Goal: Complete application form

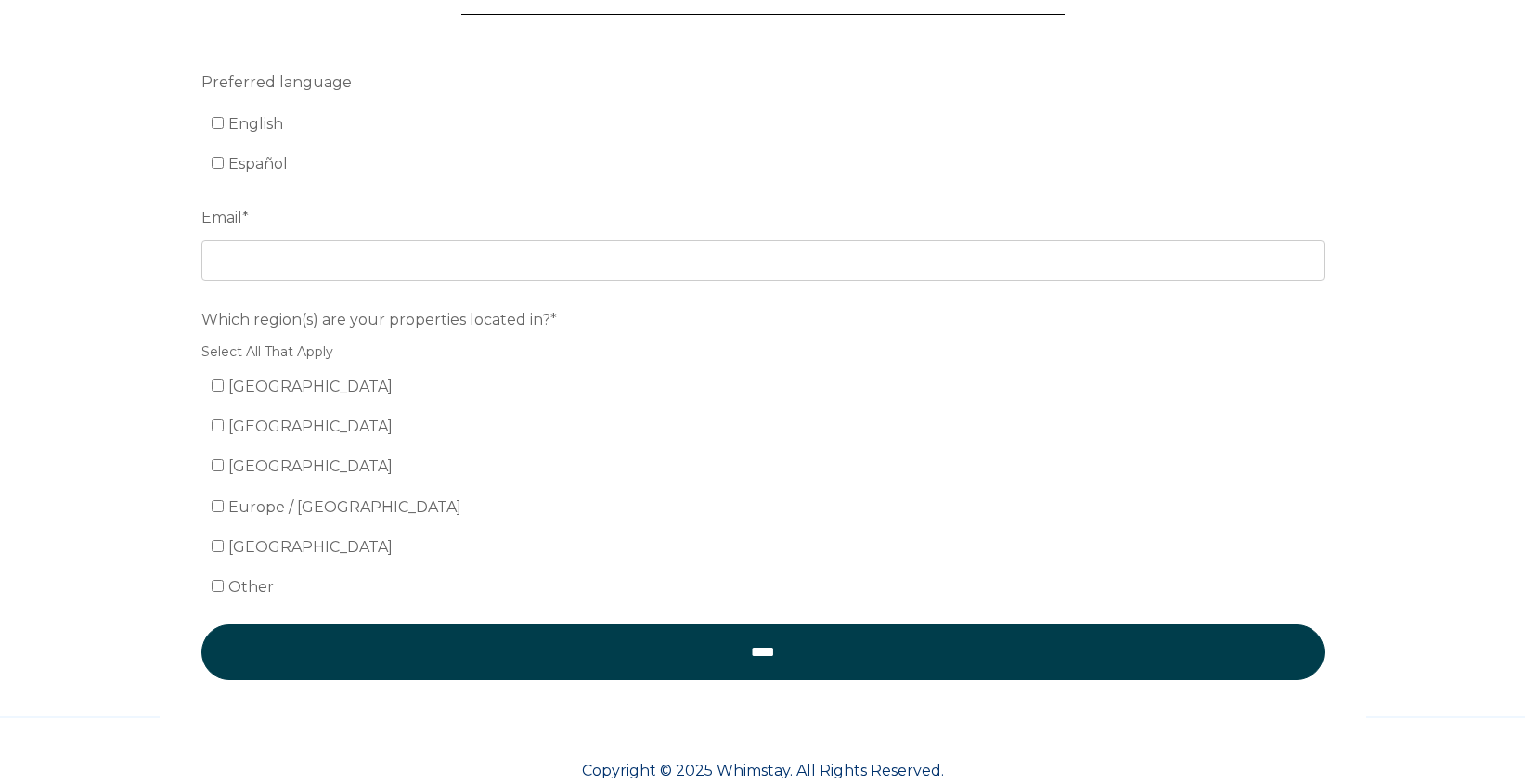
scroll to position [248, 0]
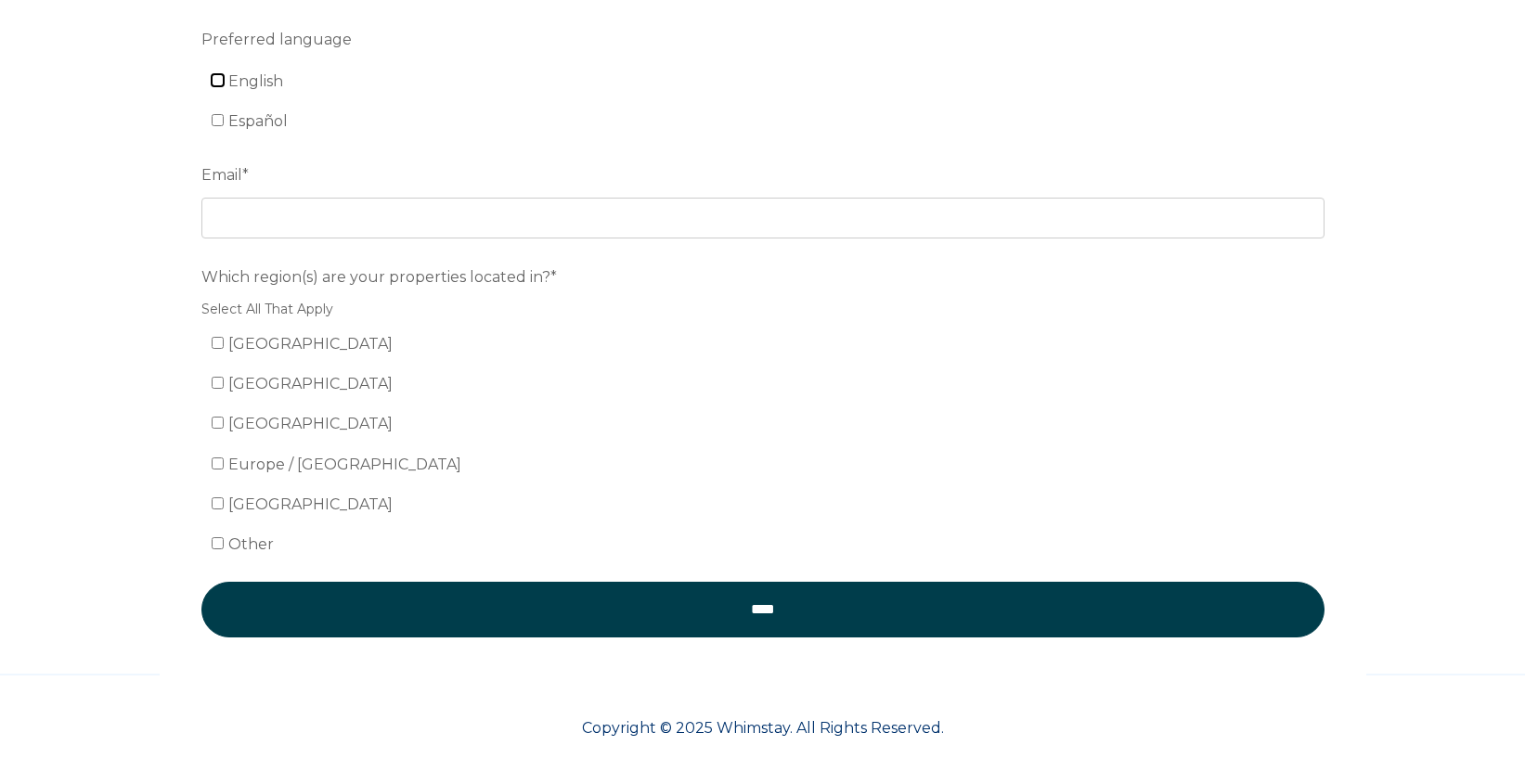
click at [222, 83] on input "English" at bounding box center [217, 80] width 12 height 12
checkbox input "true"
click at [217, 343] on input "[GEOGRAPHIC_DATA]" at bounding box center [217, 342] width 12 height 12
checkbox input "true"
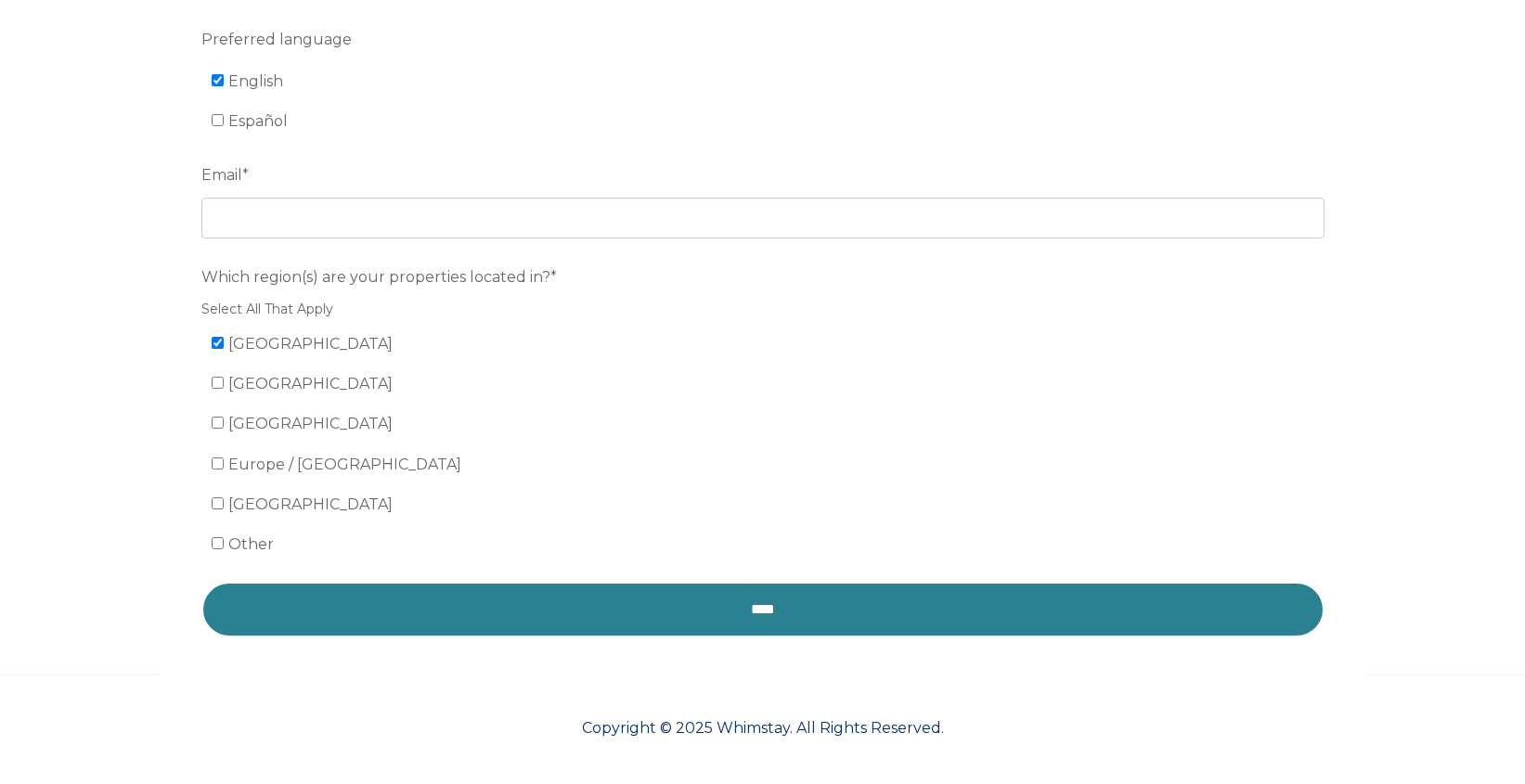
click at [472, 610] on input "****" at bounding box center [762, 610] width 1123 height 55
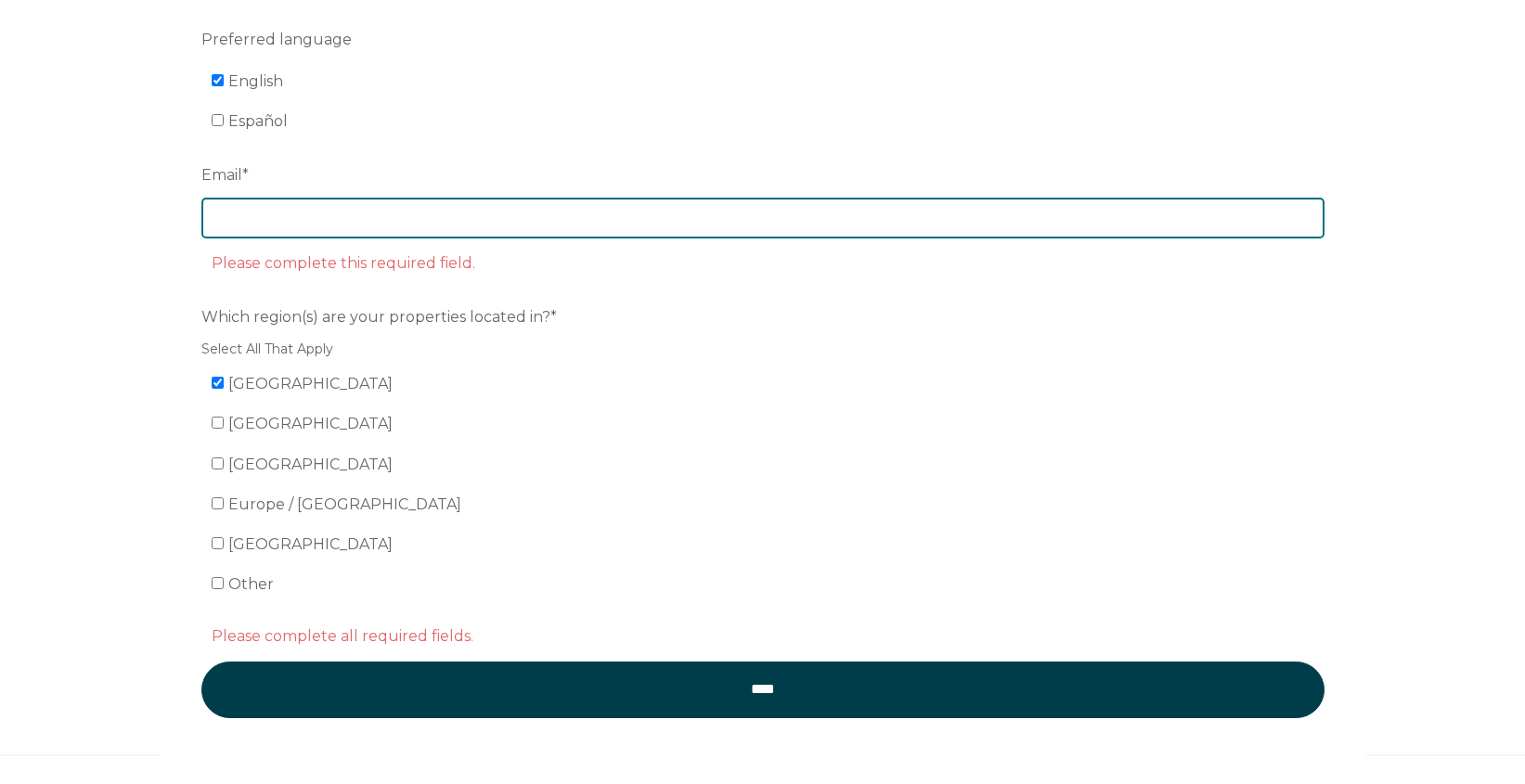
click at [499, 232] on input "Email *" at bounding box center [762, 217] width 1123 height 41
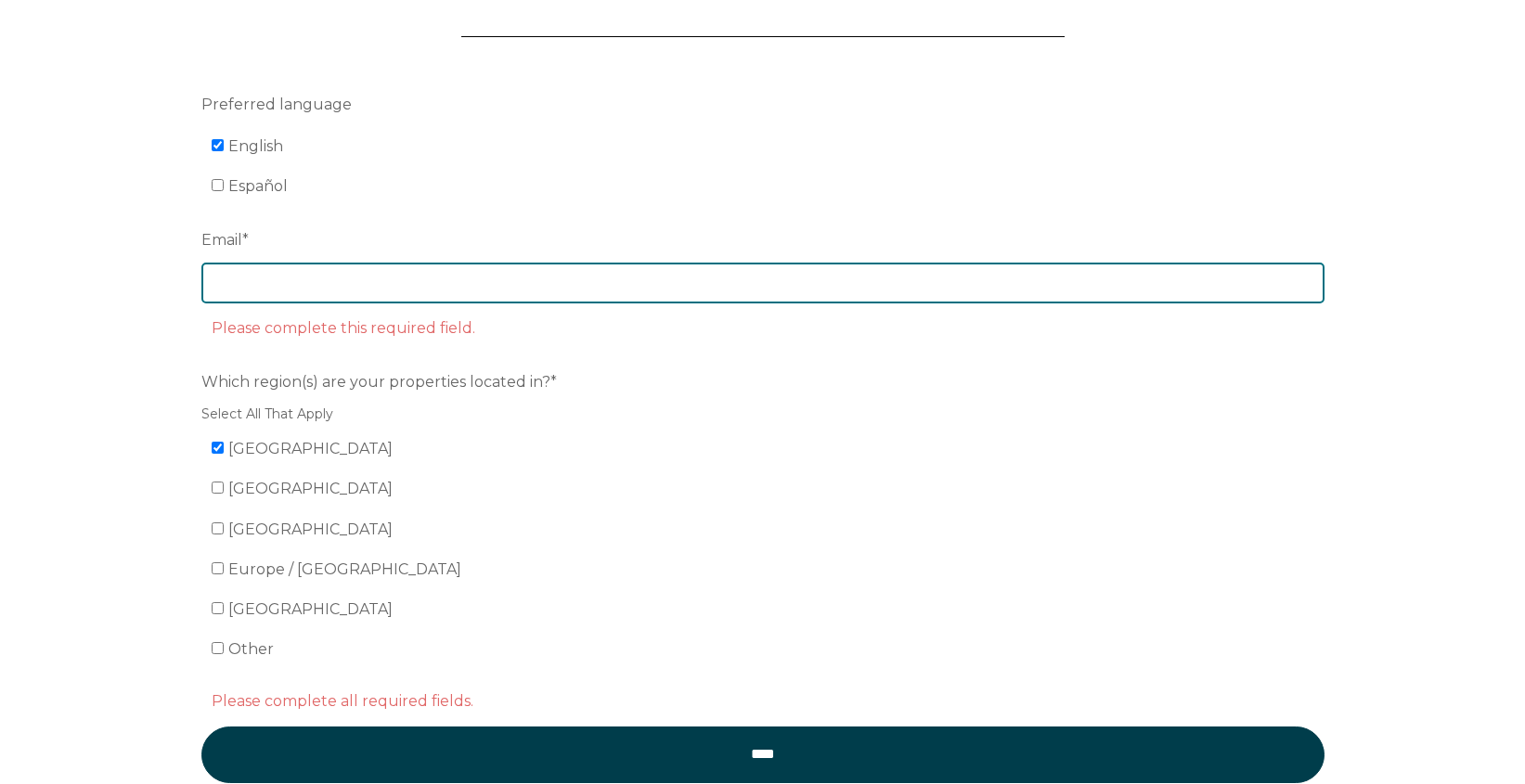
scroll to position [231, 0]
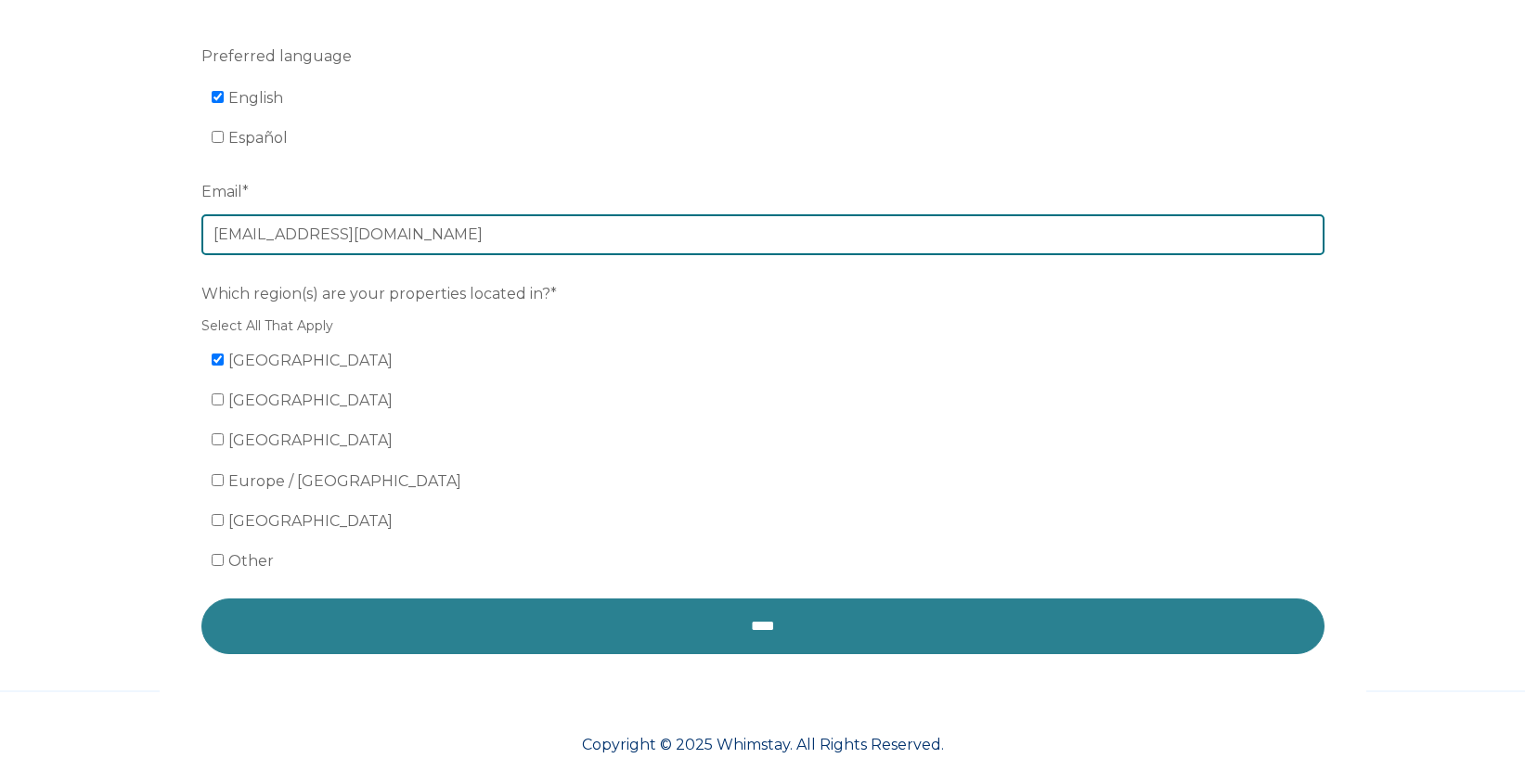
type input "[EMAIL_ADDRESS][DOMAIN_NAME]"
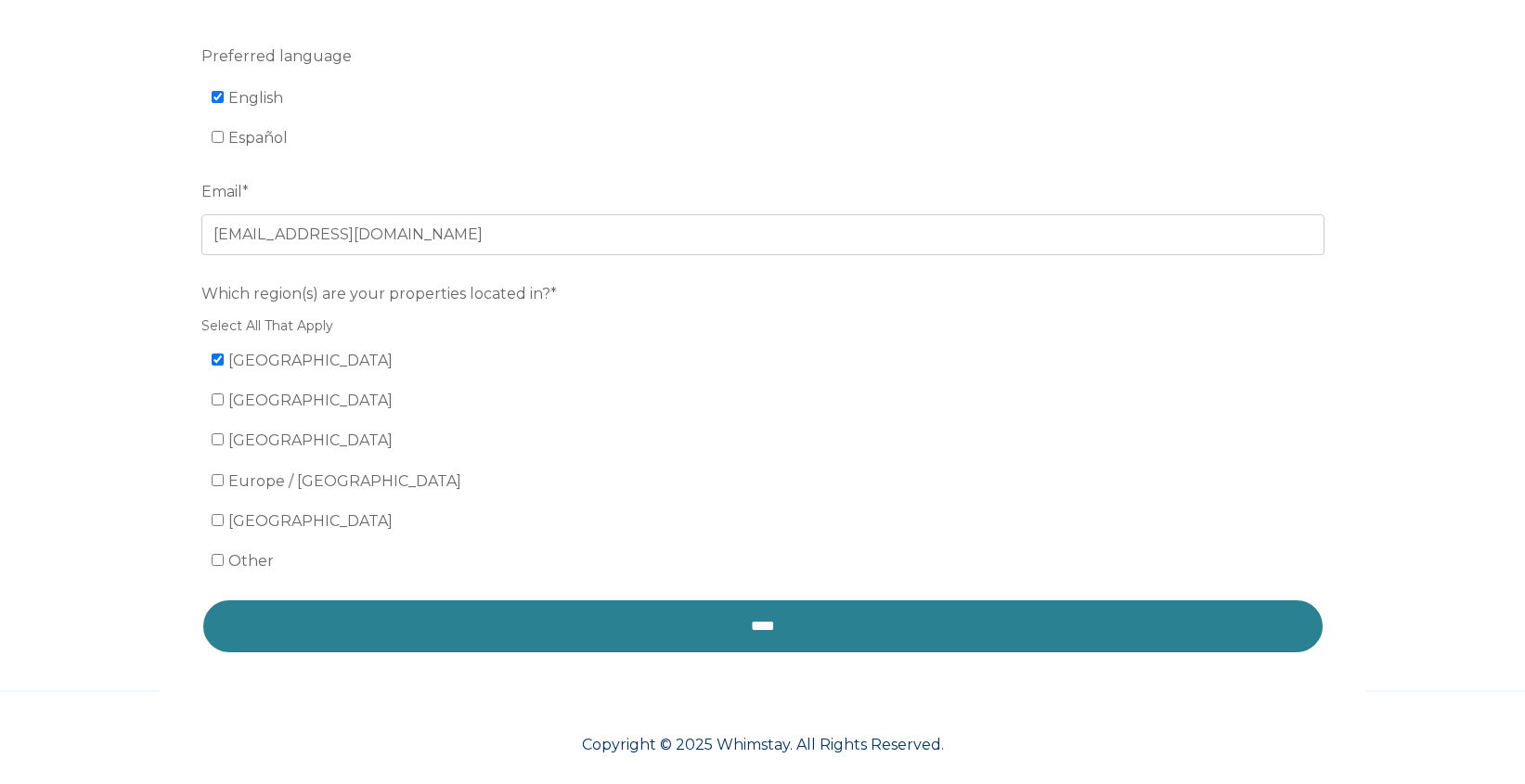
click at [531, 616] on input "****" at bounding box center [762, 626] width 1123 height 55
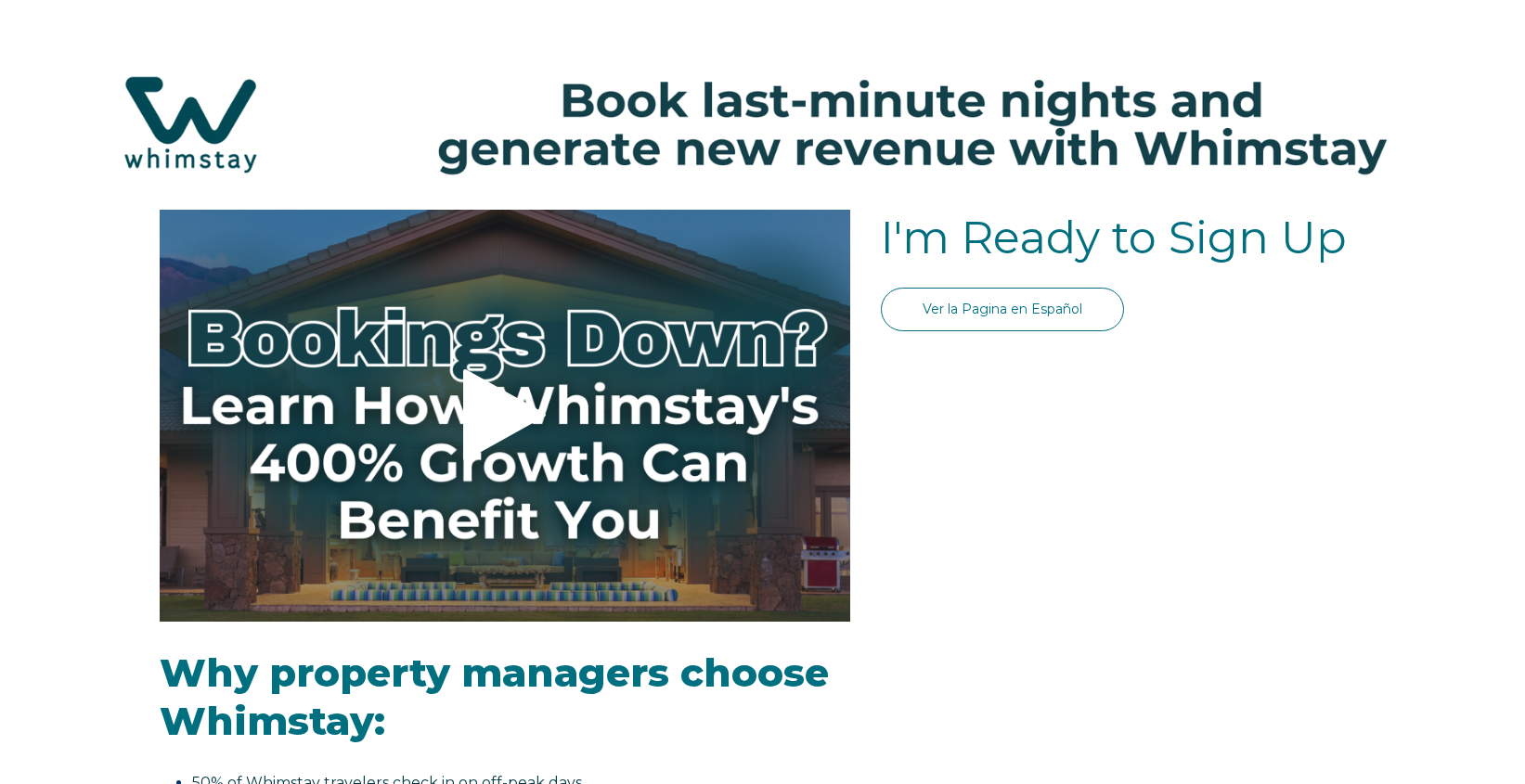
select select "US"
select select "Standard"
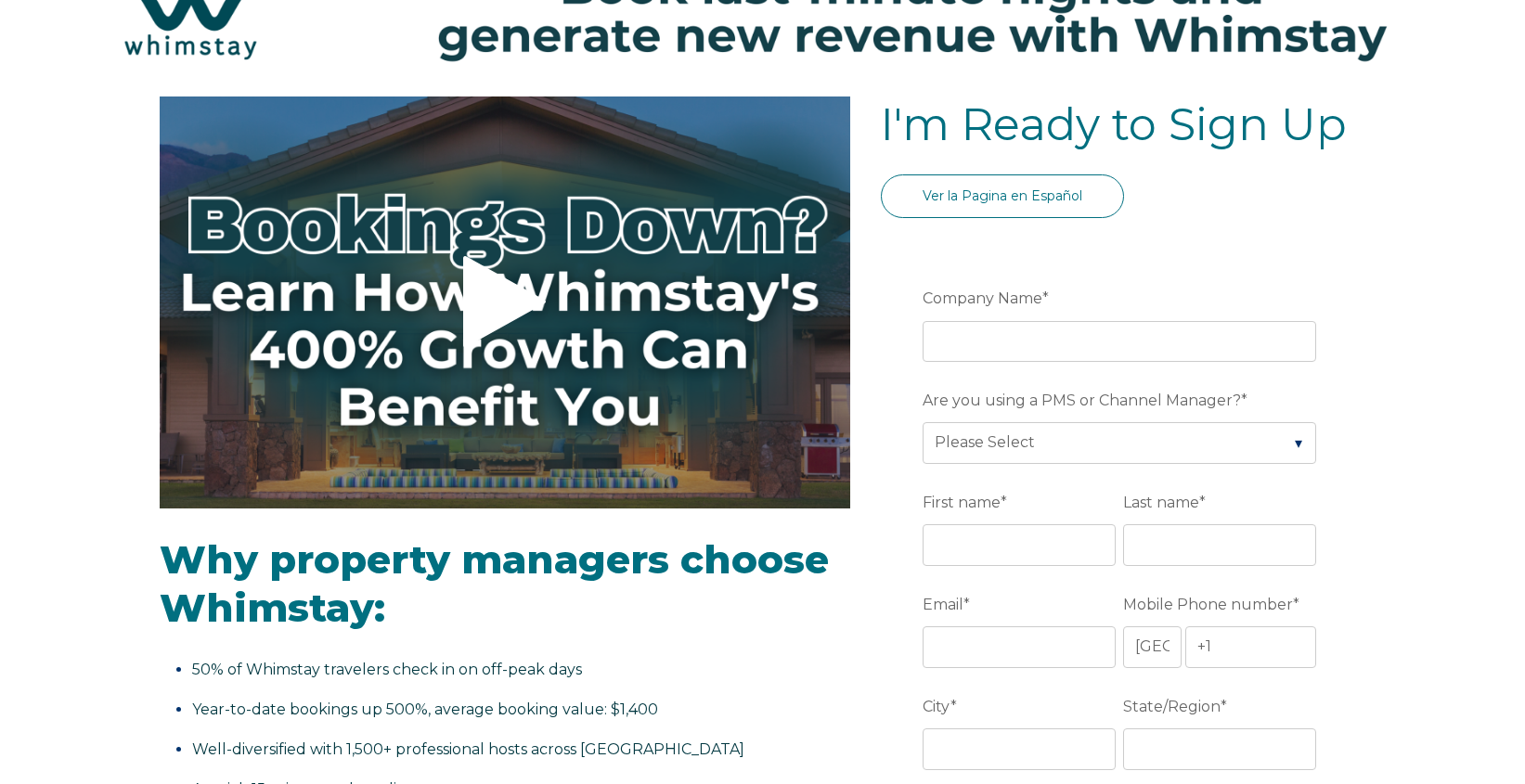
scroll to position [231, 0]
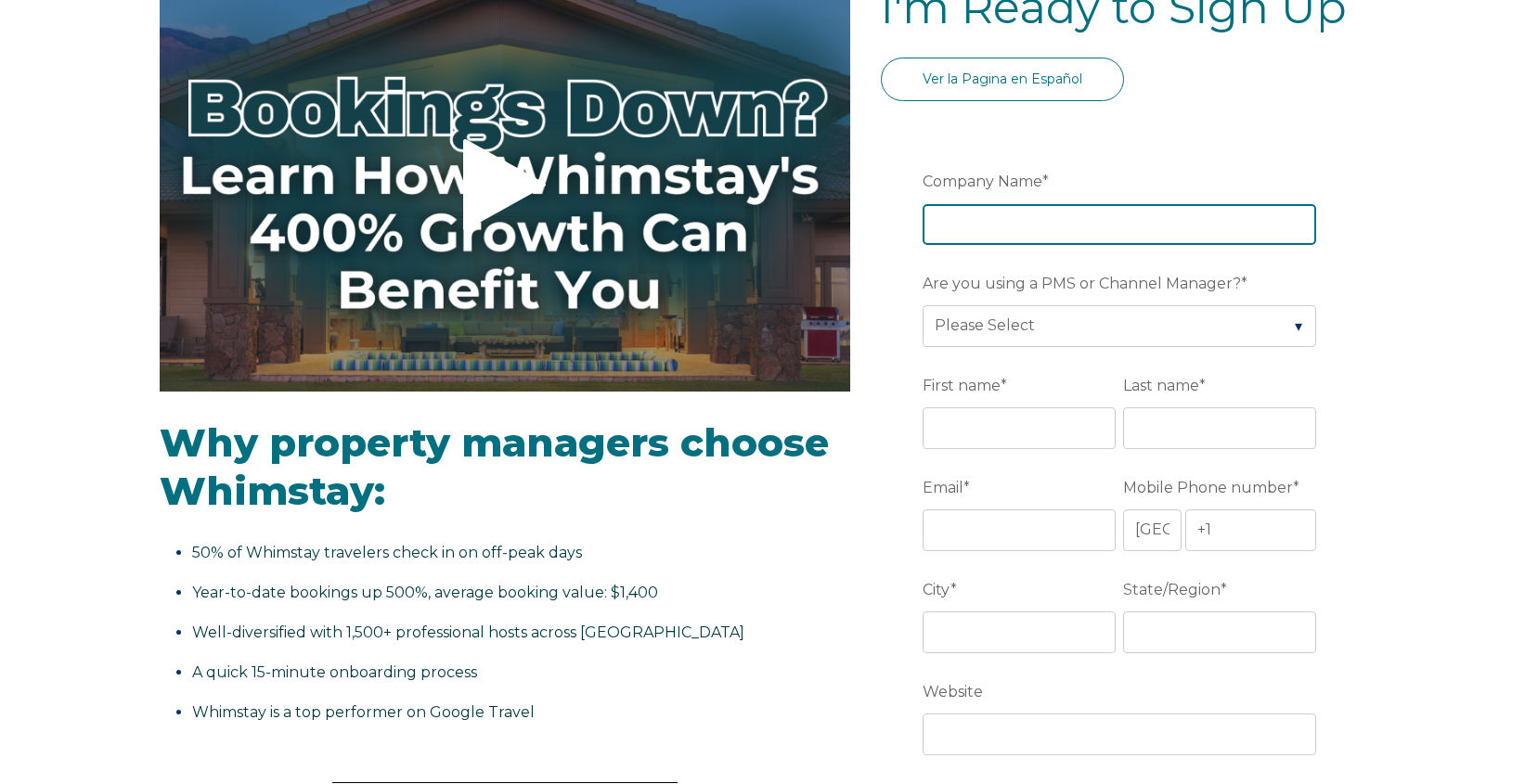
click at [1090, 231] on input "Company Name *" at bounding box center [1119, 224] width 394 height 41
type input "Destination [PERSON_NAME] Vacation Rentals"
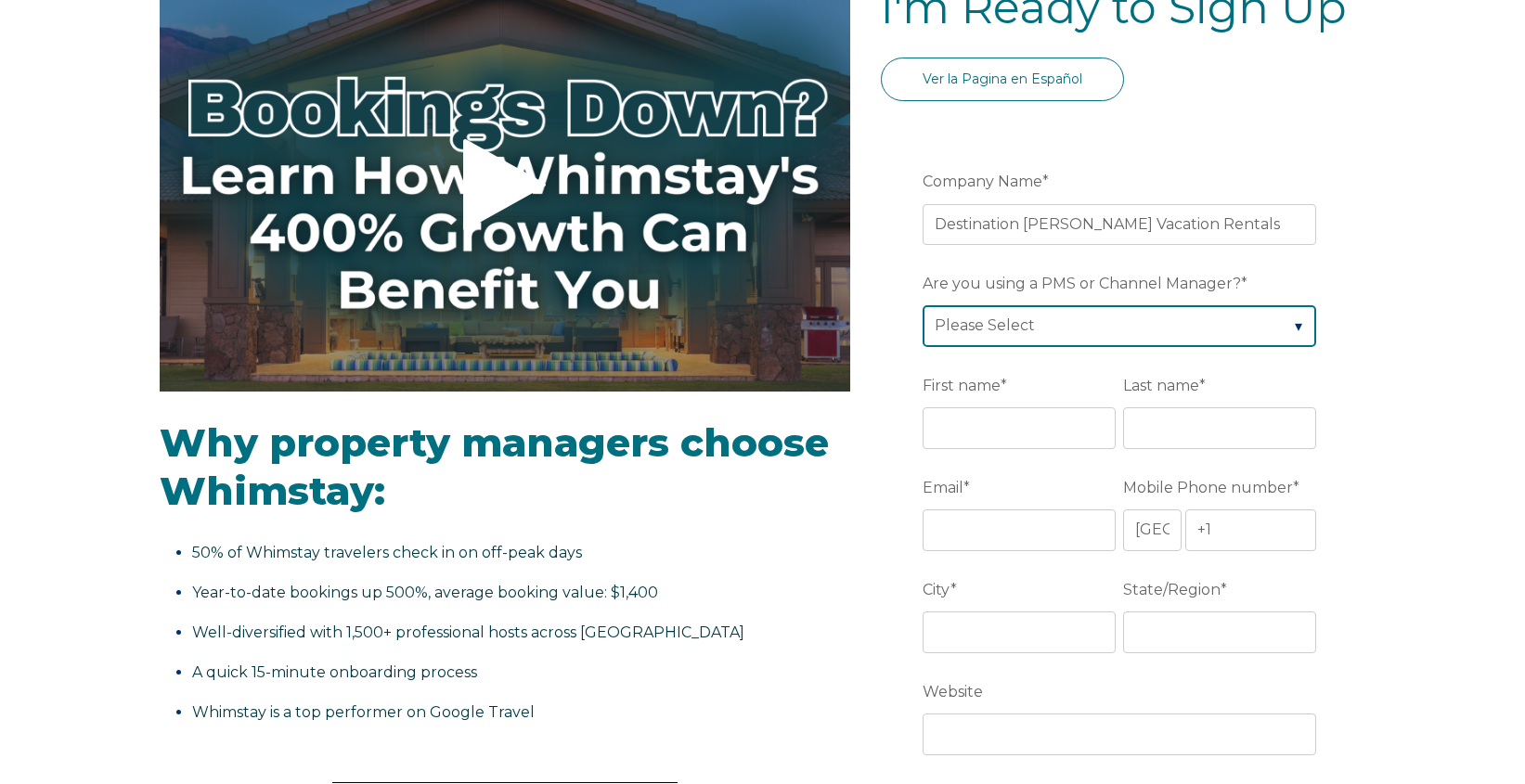
click at [1184, 309] on select "Please Select Barefoot BookingPal Boost Brightside CiiRUS Escapia Guesty Hostaw…" at bounding box center [1119, 325] width 394 height 41
select select "Streamline"
click at [923, 305] on select "Please Select Barefoot BookingPal Boost Brightside CiiRUS Escapia Guesty Hostaw…" at bounding box center [1119, 325] width 394 height 41
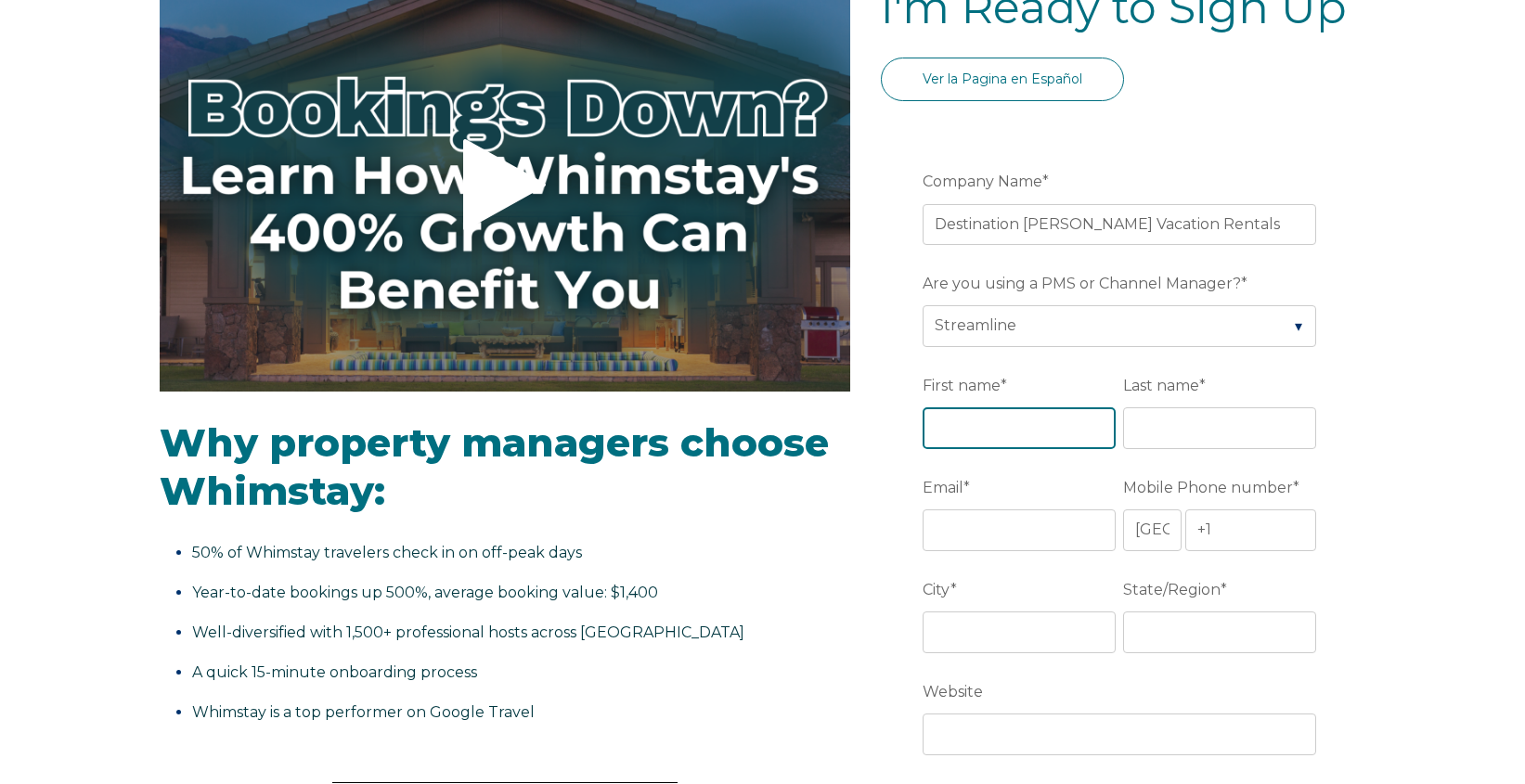
click at [1002, 444] on input "First name *" at bounding box center [1019, 427] width 193 height 41
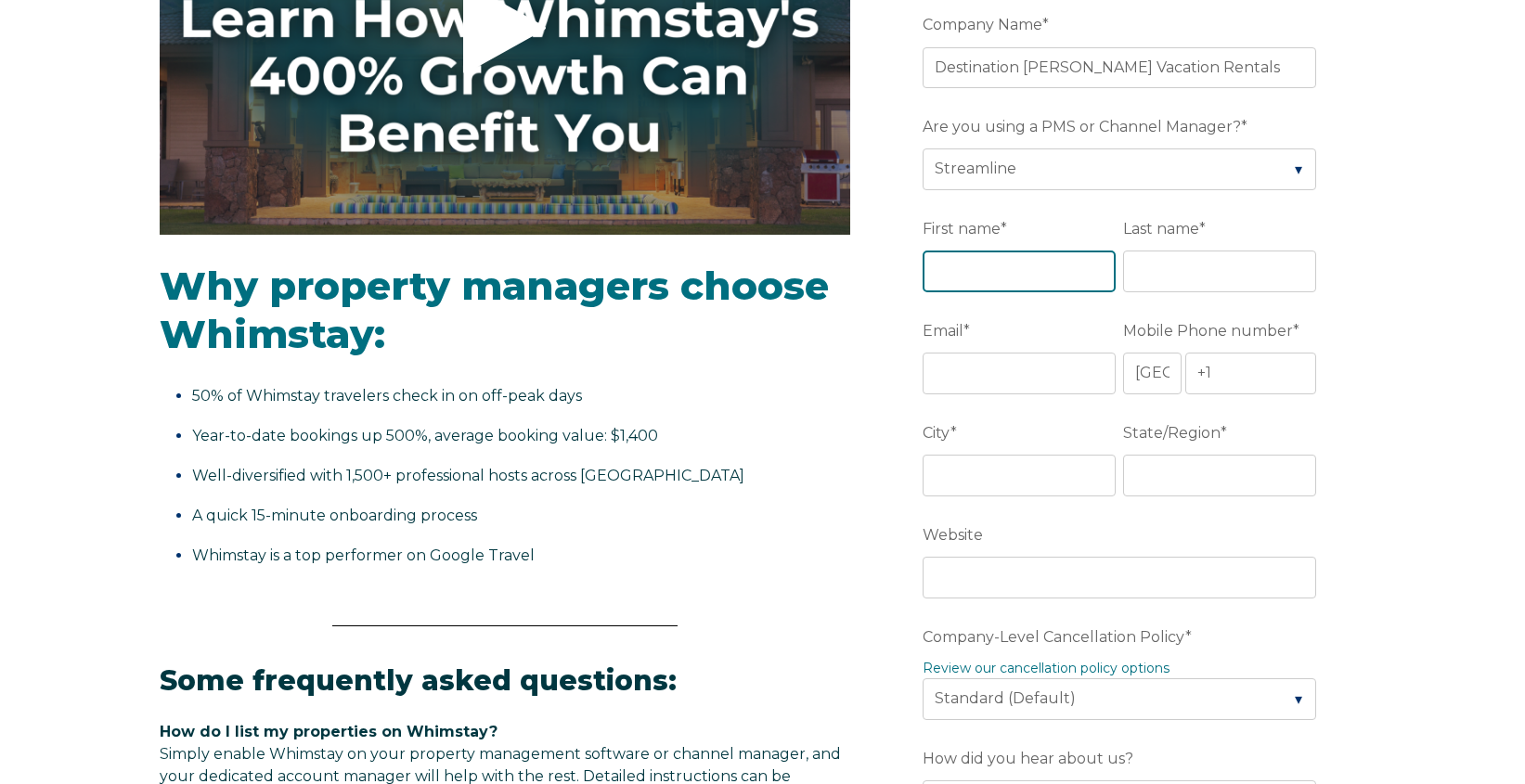
scroll to position [432, 0]
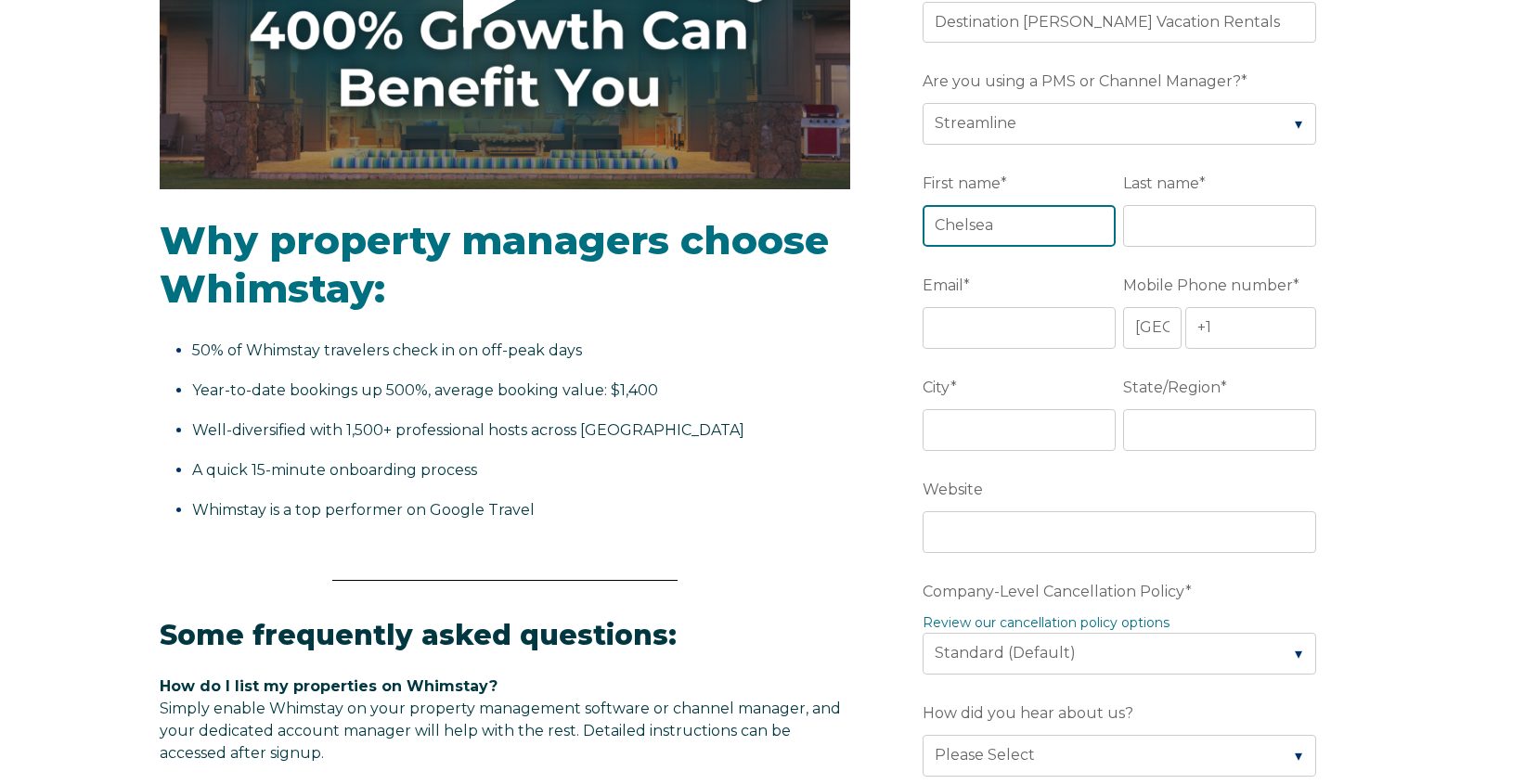
type input "Chelsea"
click at [1223, 232] on input "Last name *" at bounding box center [1219, 225] width 193 height 41
click at [1153, 224] on input "SAndusky" at bounding box center [1219, 225] width 193 height 41
type input "Sandusky"
click at [1034, 312] on input "Email *" at bounding box center [1019, 327] width 193 height 41
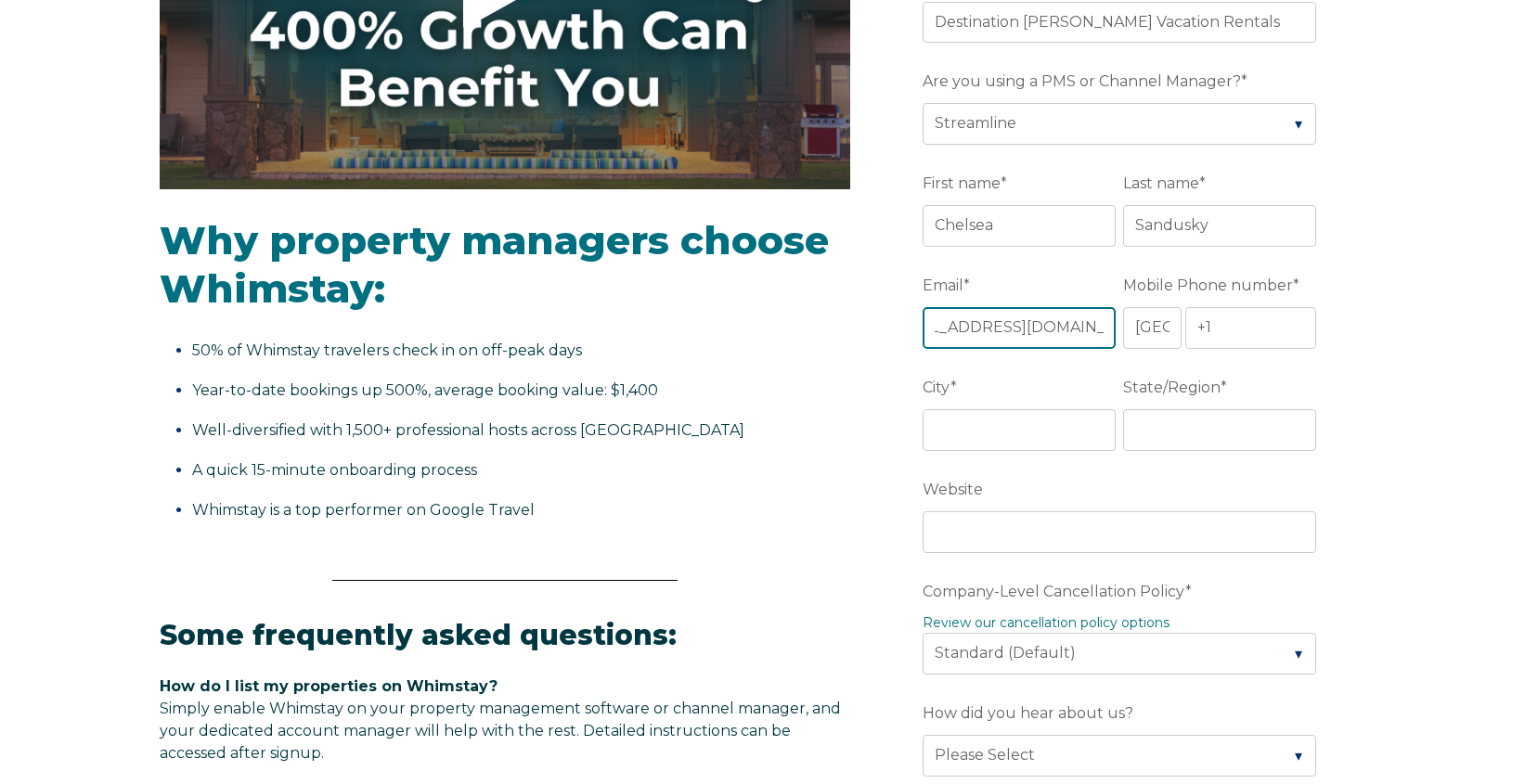
scroll to position [0, 73]
type input "[EMAIL_ADDRESS][DOMAIN_NAME]"
click at [1376, 323] on div "Video player - SSOB Pitch Vid Thumbnail - Click to play video Why property mana…" at bounding box center [762, 660] width 1525 height 1767
drag, startPoint x: 967, startPoint y: 325, endPoint x: 1137, endPoint y: 333, distance: 170.2
click at [1137, 333] on fieldset "Email * [EMAIL_ADDRESS][DOMAIN_NAME] Mobile Phone number * * [GEOGRAPHIC_DATA] …" at bounding box center [1123, 319] width 401 height 102
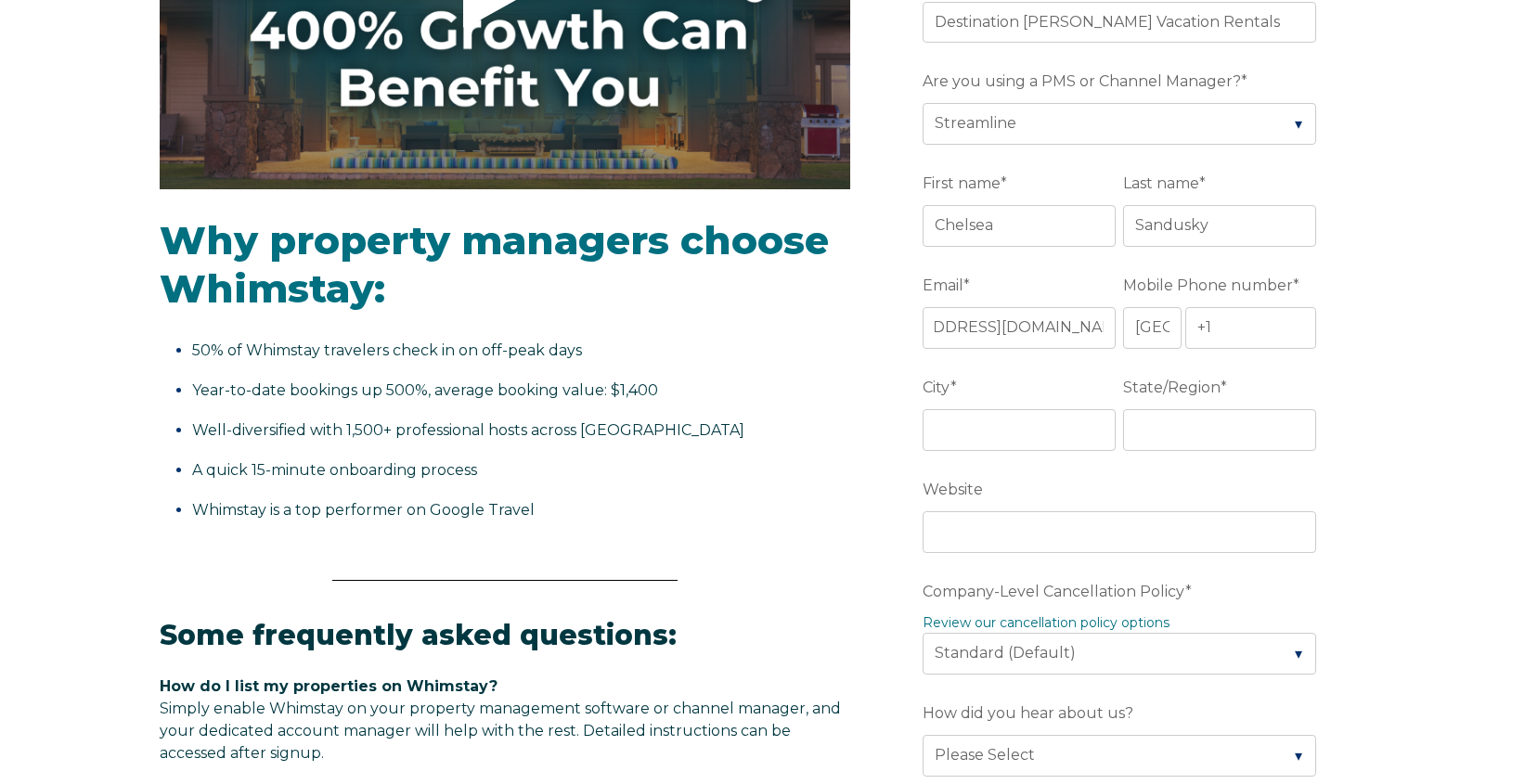
scroll to position [0, 0]
click at [1408, 317] on div "Video player - SSOB Pitch Vid Thumbnail - Click to play video Why property mana…" at bounding box center [762, 660] width 1525 height 1767
click at [1292, 320] on input "+1" at bounding box center [1251, 327] width 132 height 41
type input "[PHONE_NUMBER]"
click at [1043, 432] on input "City *" at bounding box center [1019, 429] width 193 height 41
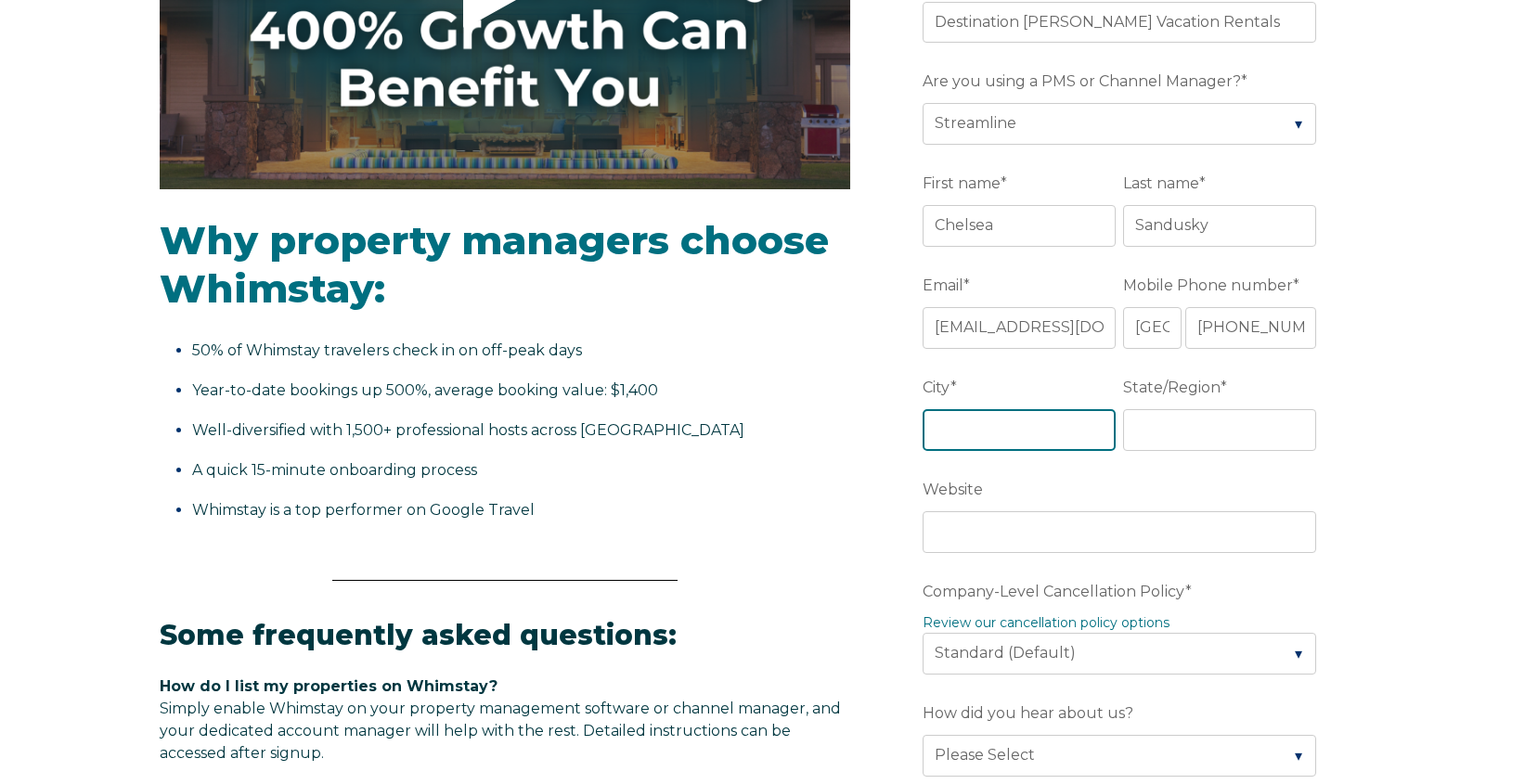
type input "[GEOGRAPHIC_DATA]"
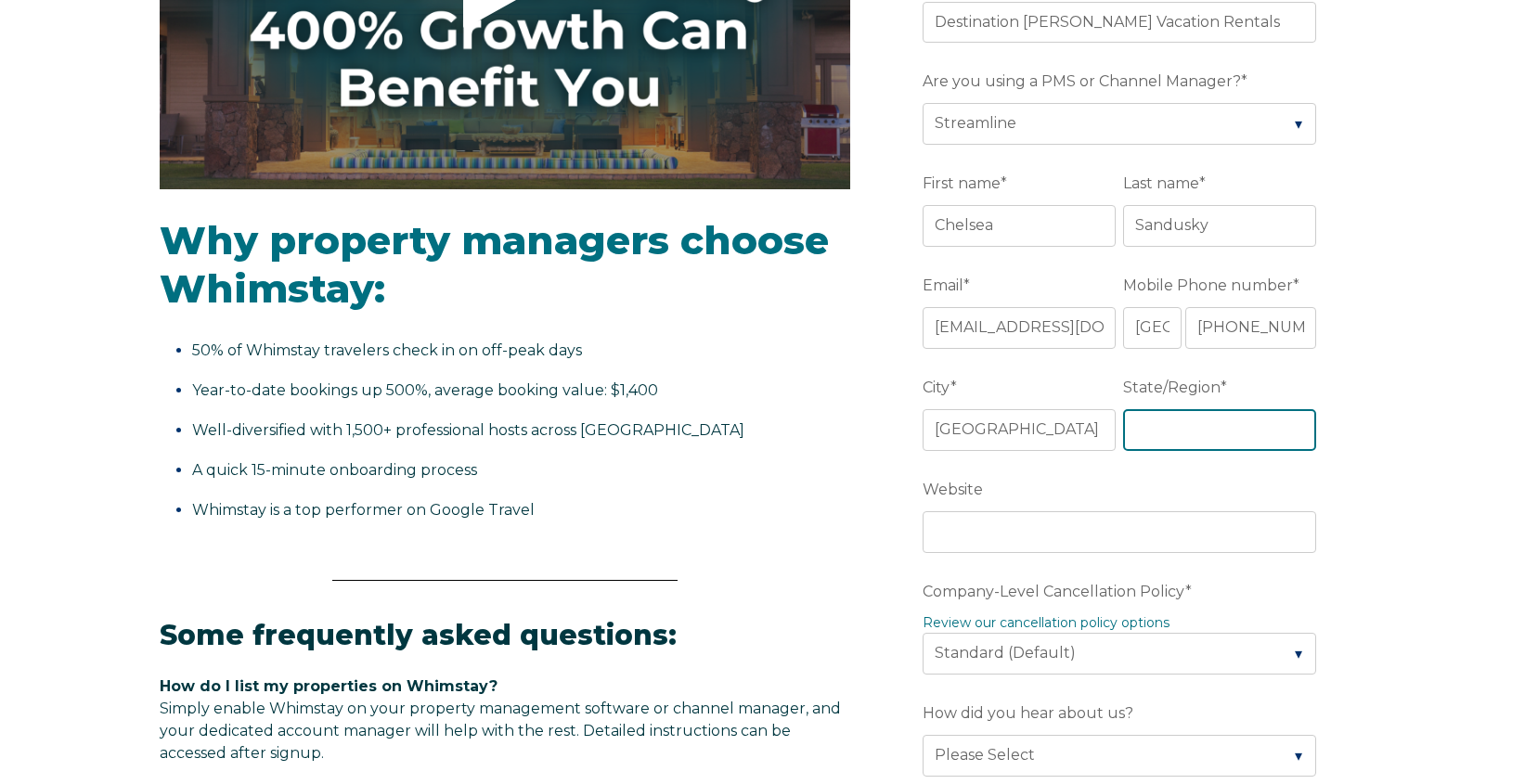
type input "[US_STATE]"
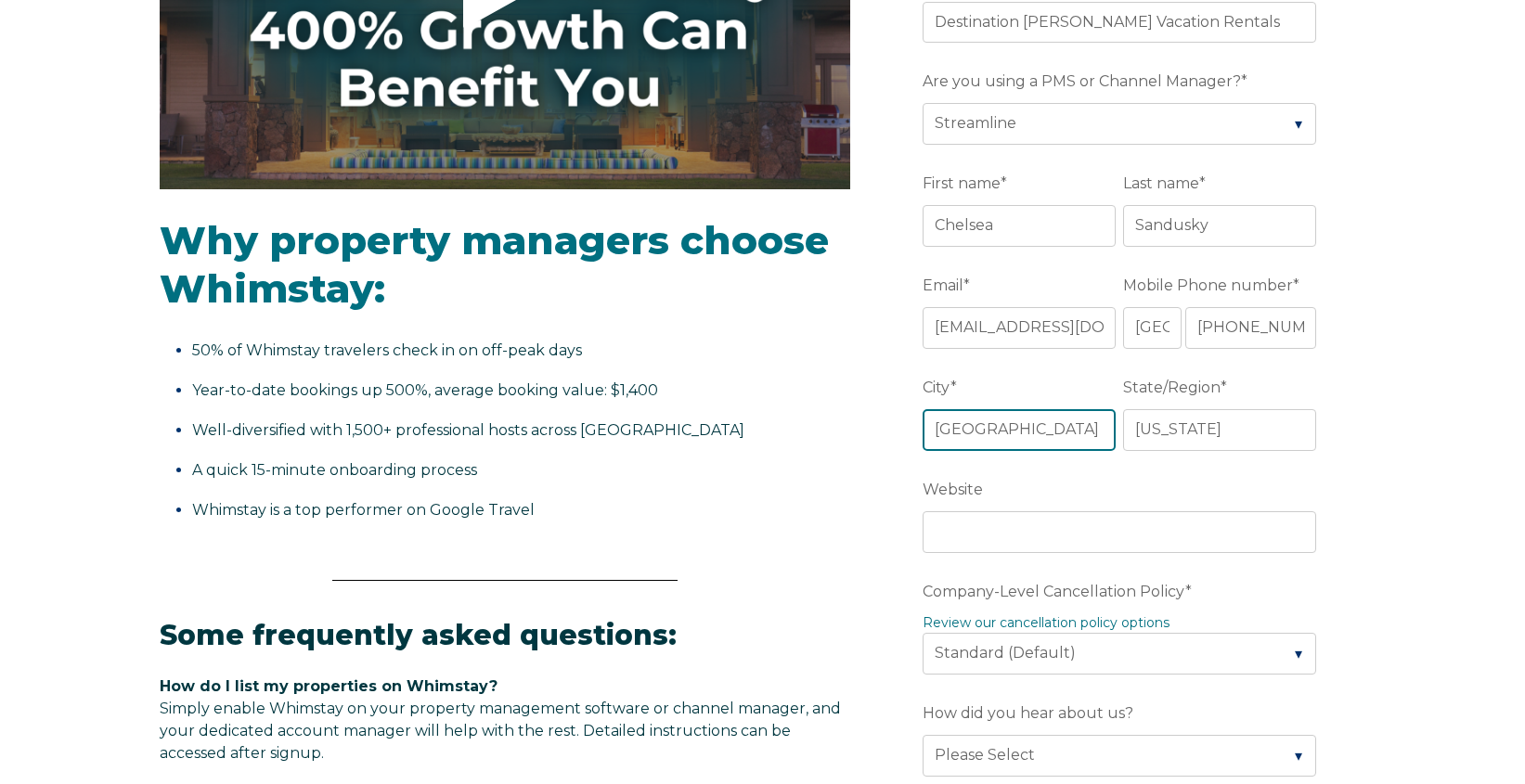
scroll to position [554, 0]
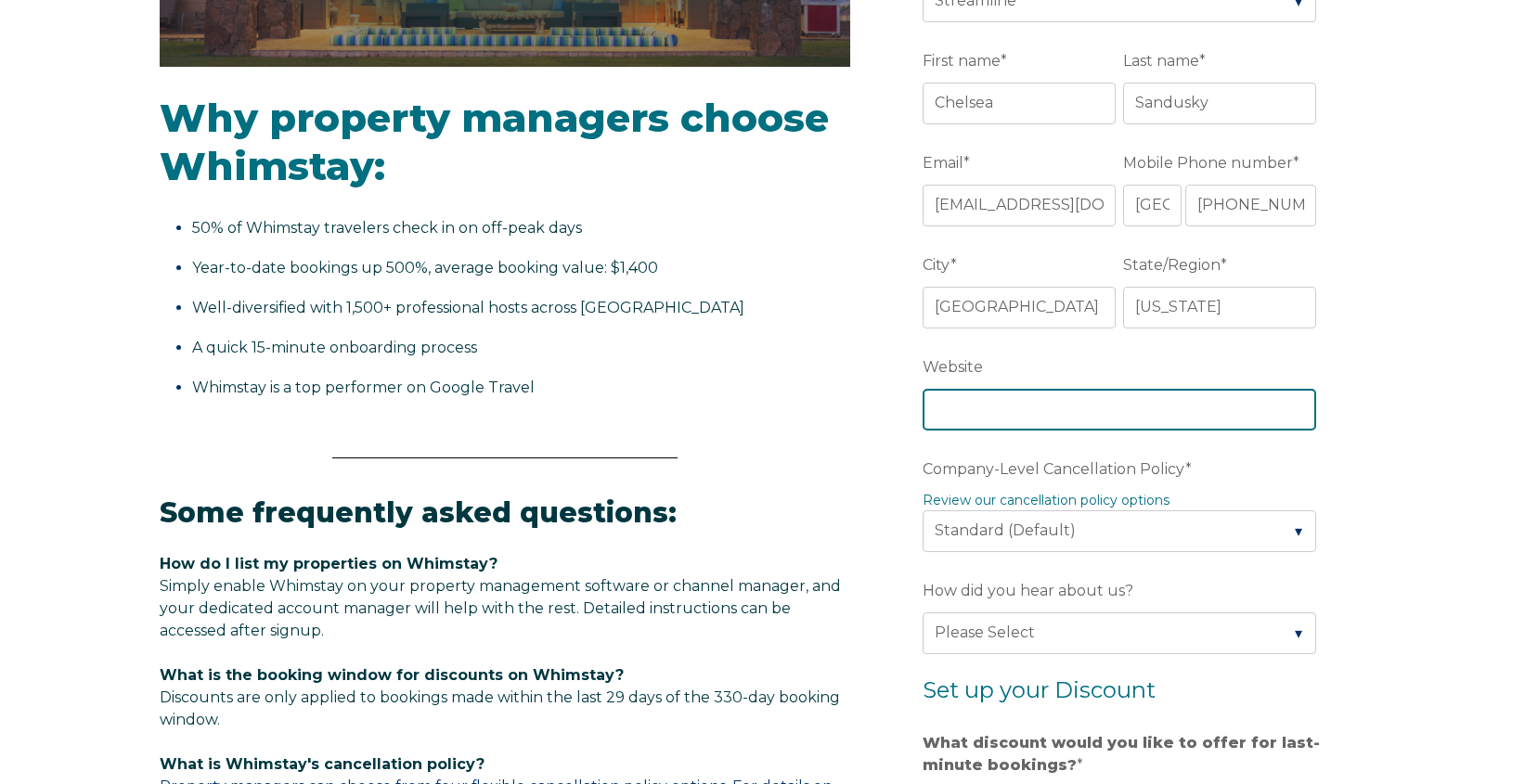
click at [1154, 424] on input "Website" at bounding box center [1119, 409] width 394 height 41
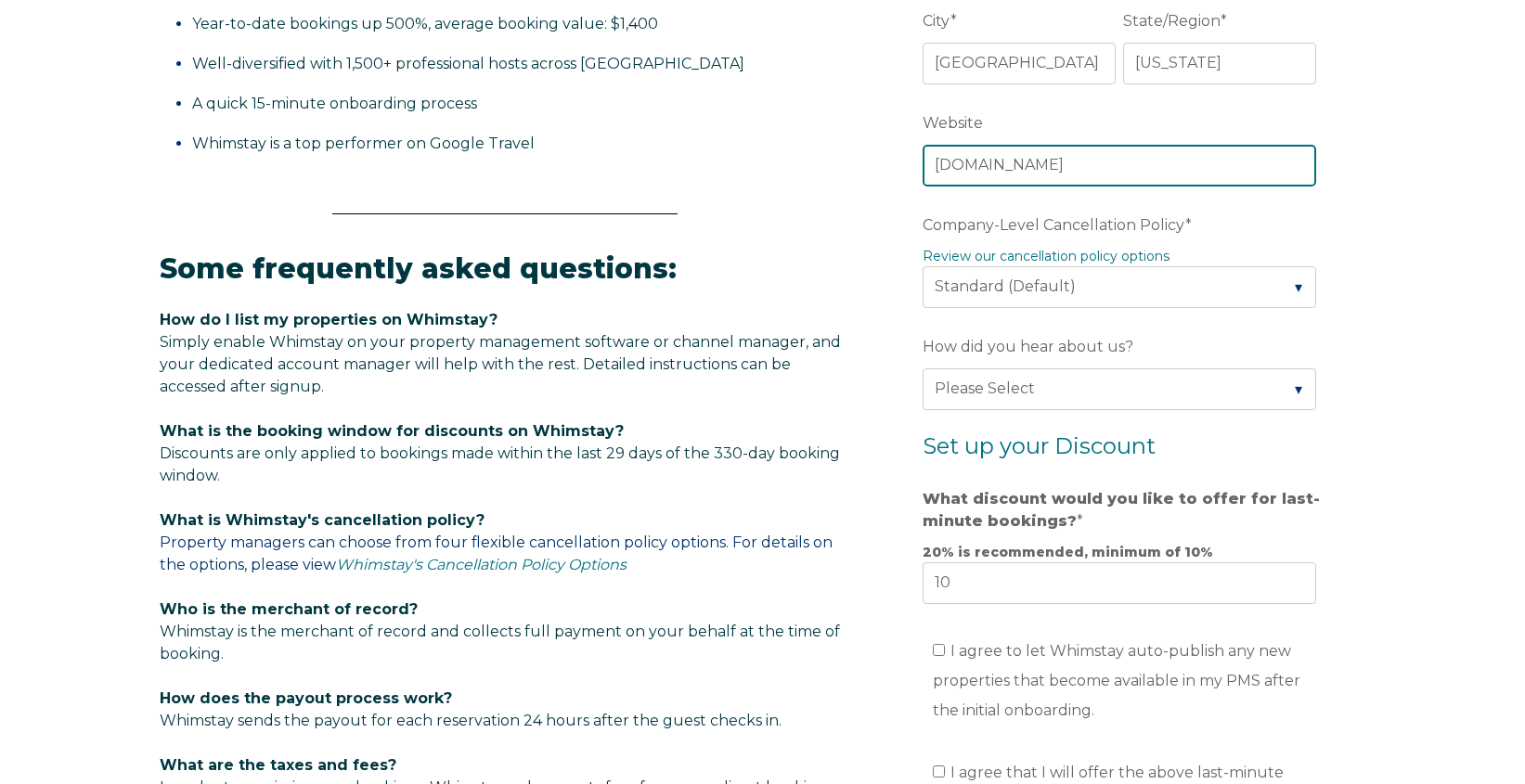
scroll to position [831, 0]
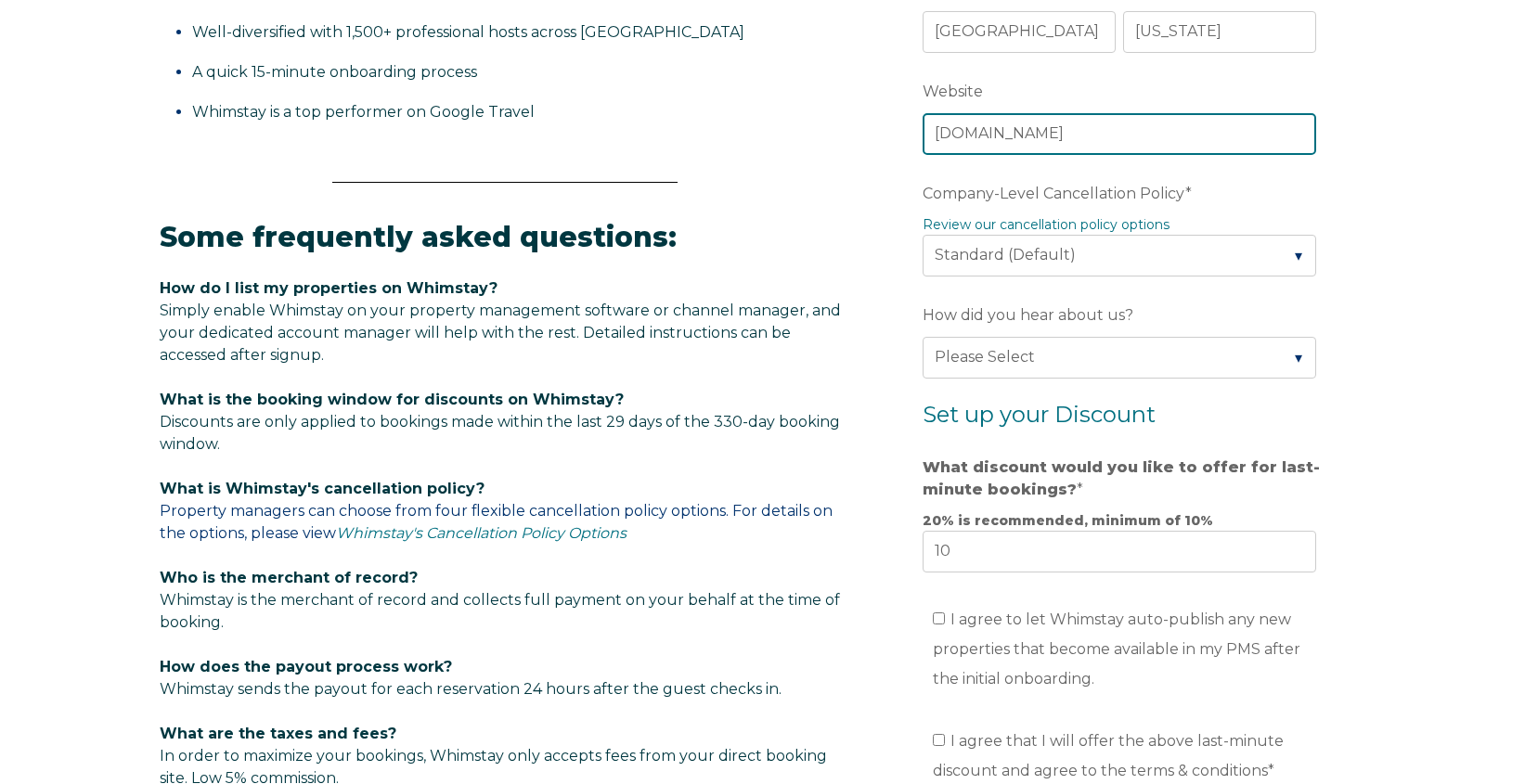
type input "[DOMAIN_NAME]"
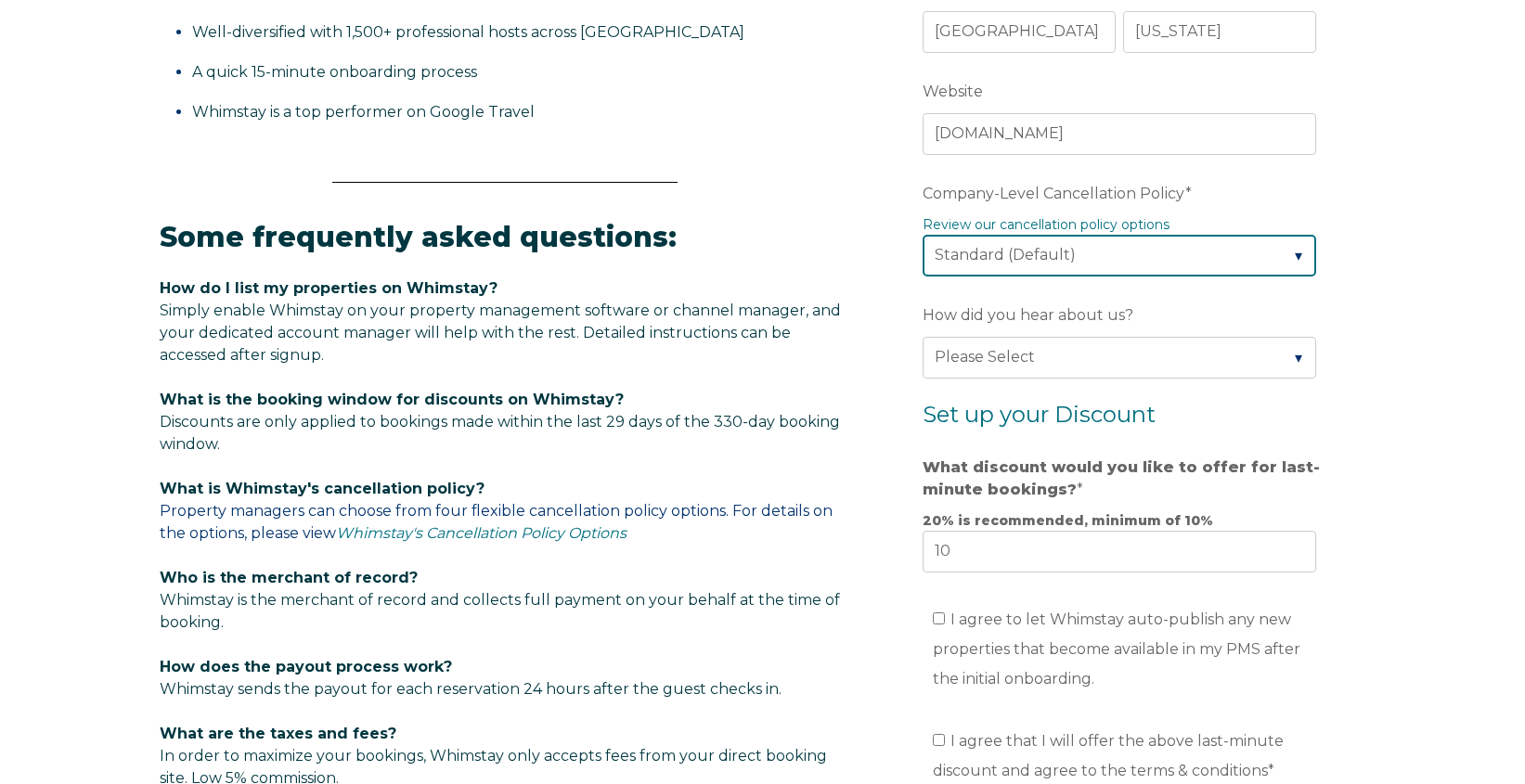
click at [1099, 255] on select "Please Select Partial Standard (Default) Moderate Strict" at bounding box center [1119, 254] width 394 height 41
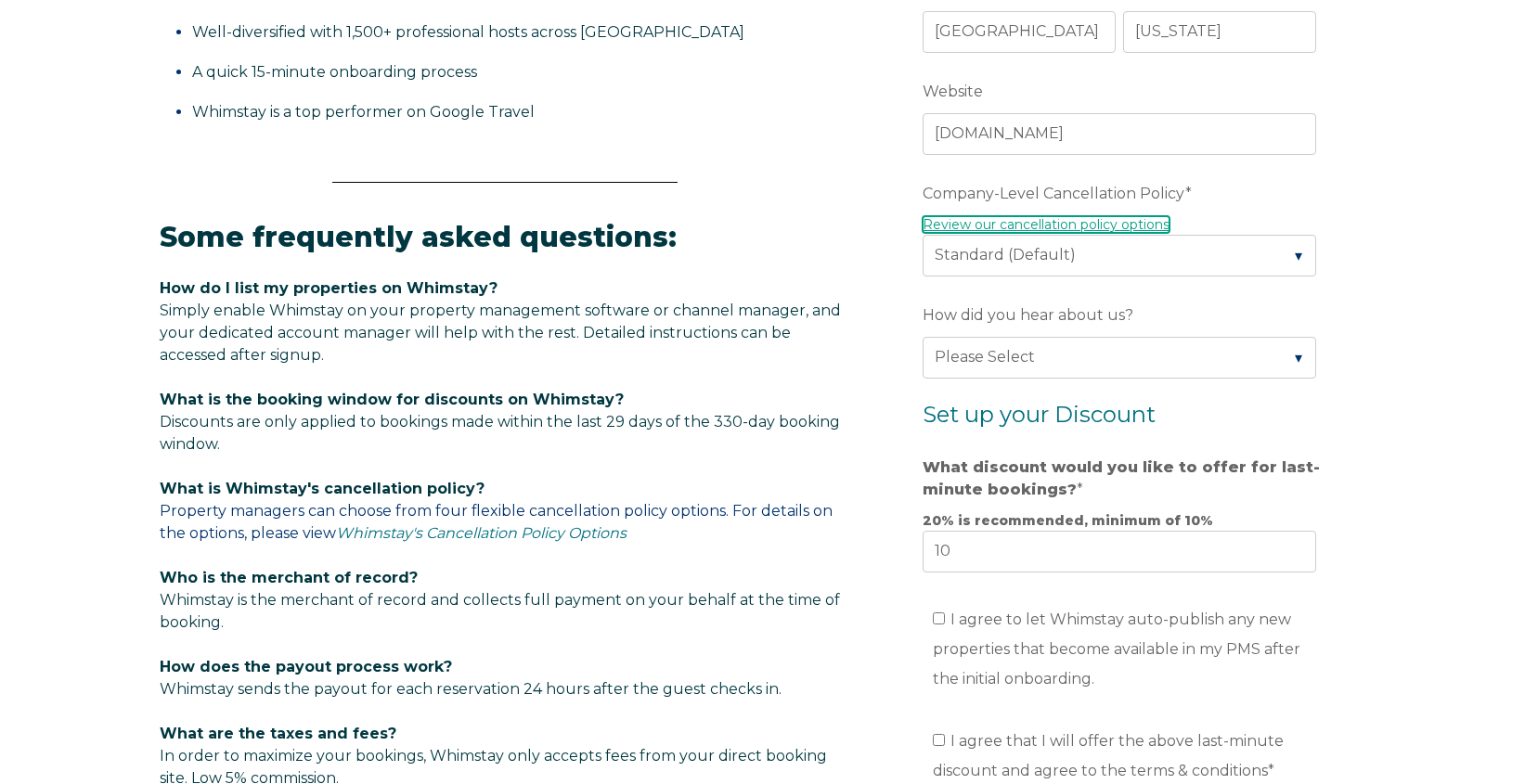
click at [1034, 219] on link "Review our cancellation policy options" at bounding box center [1046, 225] width 247 height 17
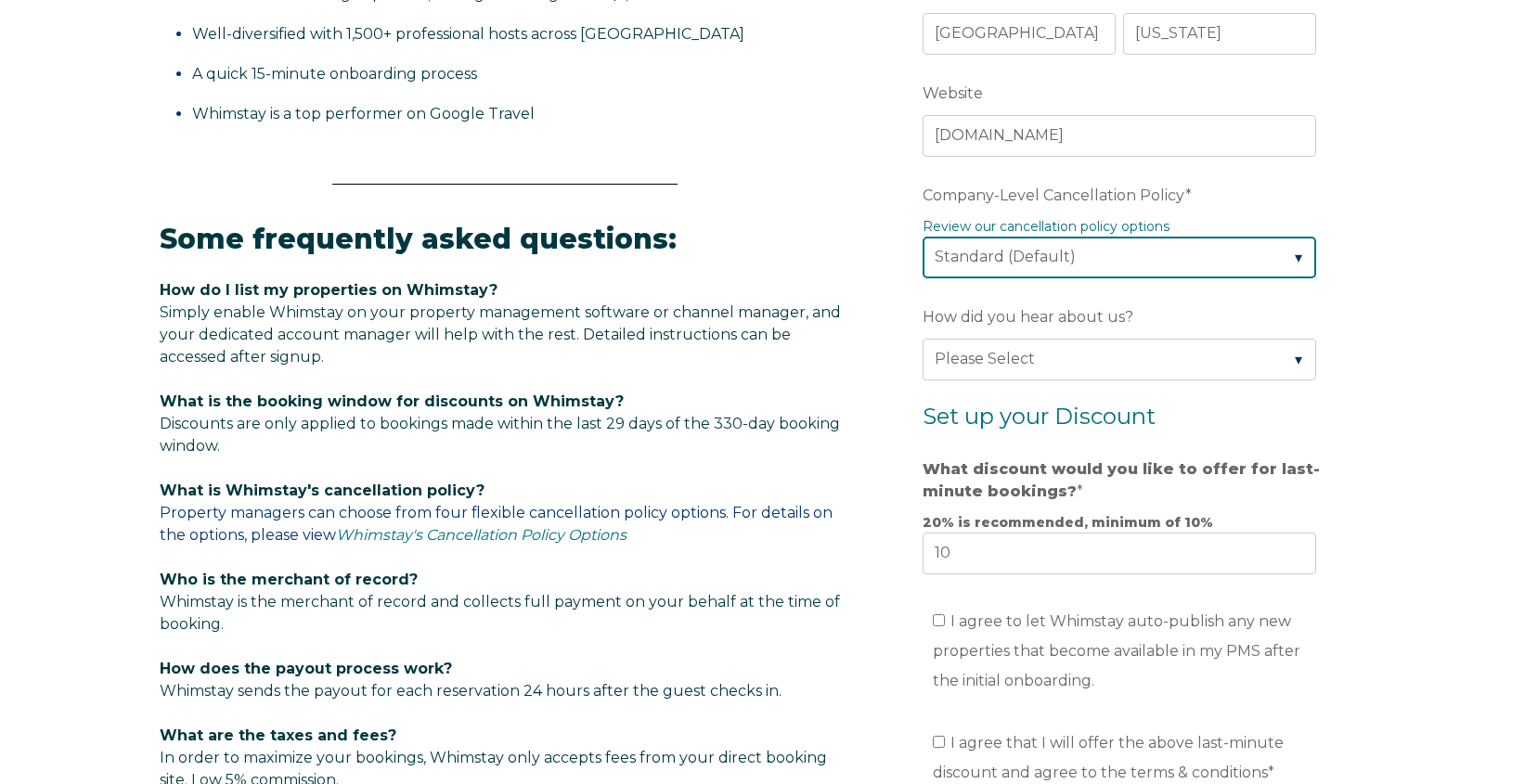
click at [977, 252] on select "Please Select Partial Standard (Default) Moderate Strict" at bounding box center [1119, 256] width 394 height 41
select select "Moderate"
click at [923, 236] on select "Please Select Partial Standard (Default) Moderate Strict" at bounding box center [1119, 256] width 394 height 41
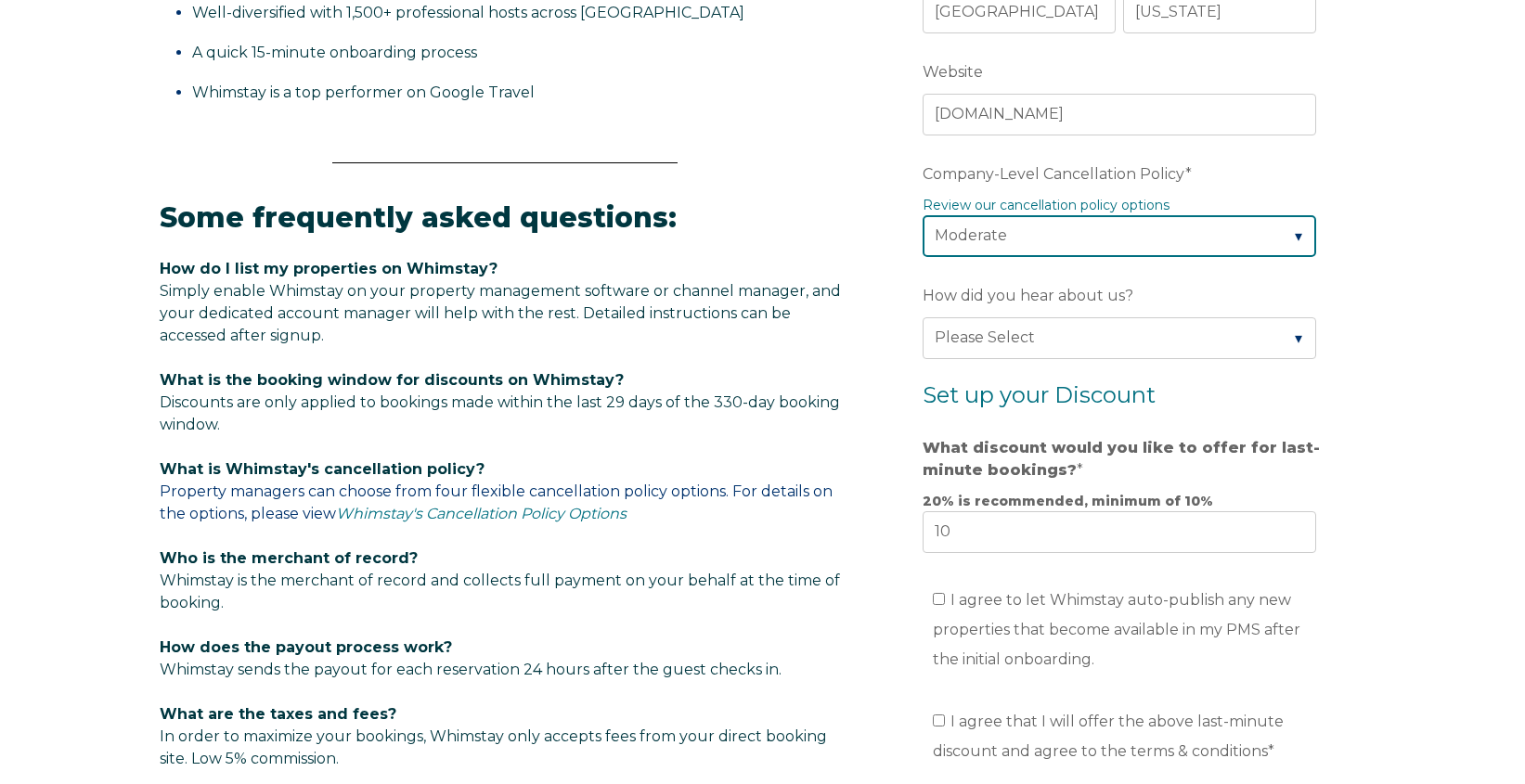
scroll to position [849, 0]
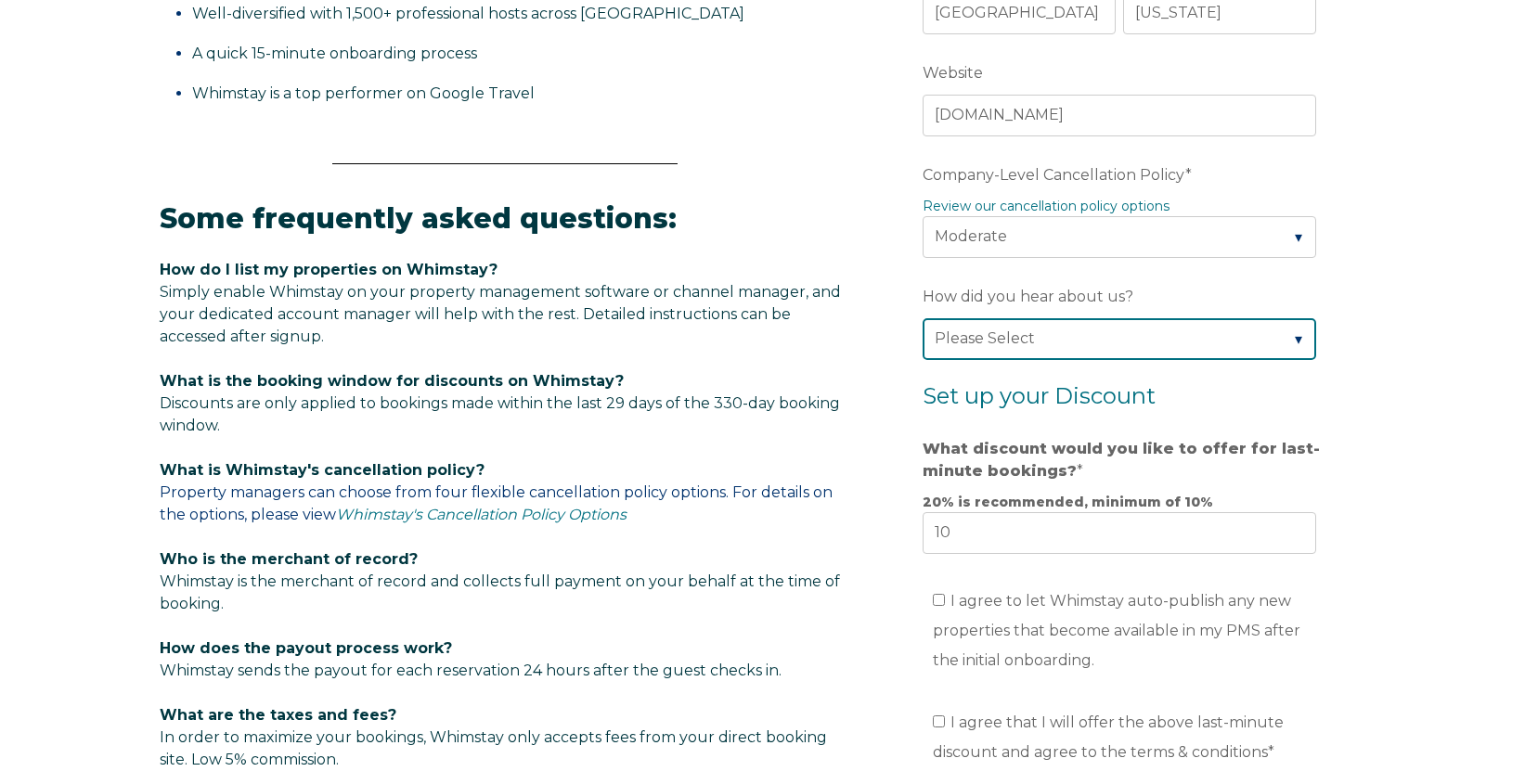
click at [1153, 331] on select "Please Select Found Whimstay through a Google search Spoke to a Whimstay salesp…" at bounding box center [1119, 338] width 394 height 41
select select "Marketing Email"
click at [923, 318] on select "Please Select Found Whimstay through a Google search Spoke to a Whimstay salesp…" at bounding box center [1119, 338] width 394 height 41
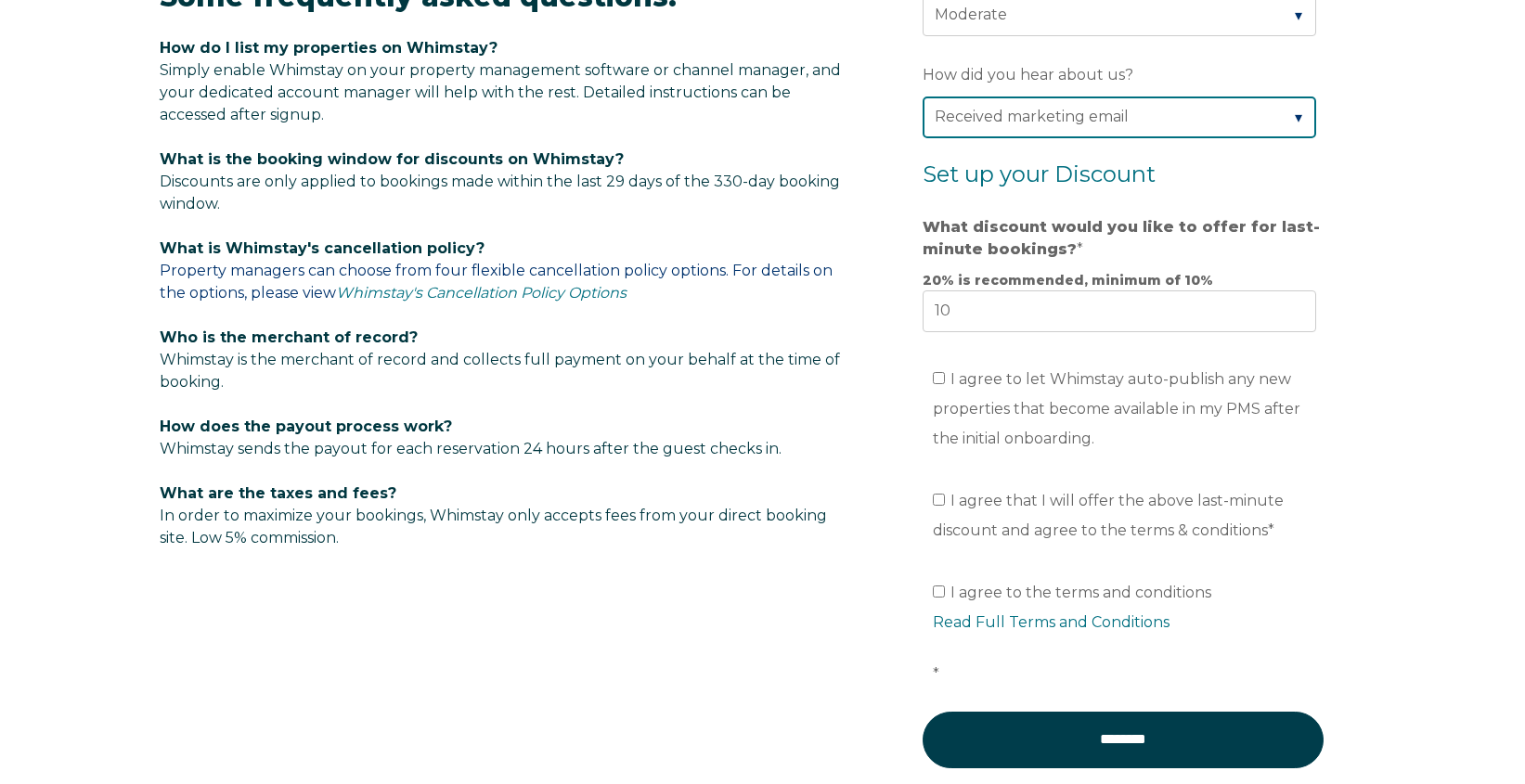
scroll to position [1072, 0]
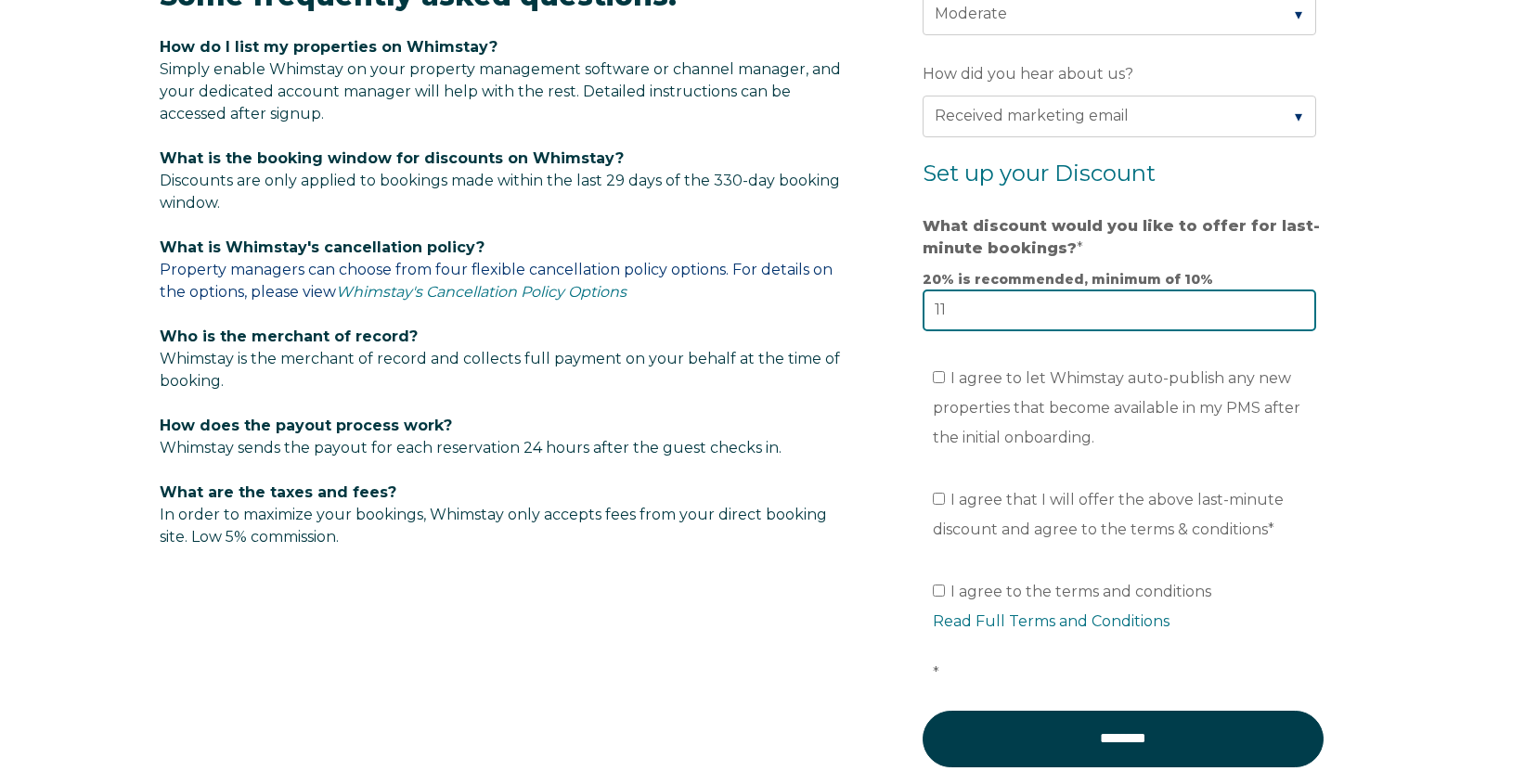
click at [1296, 307] on input "11" at bounding box center [1119, 310] width 394 height 41
type input "10"
click at [1296, 312] on input "10" at bounding box center [1119, 310] width 394 height 41
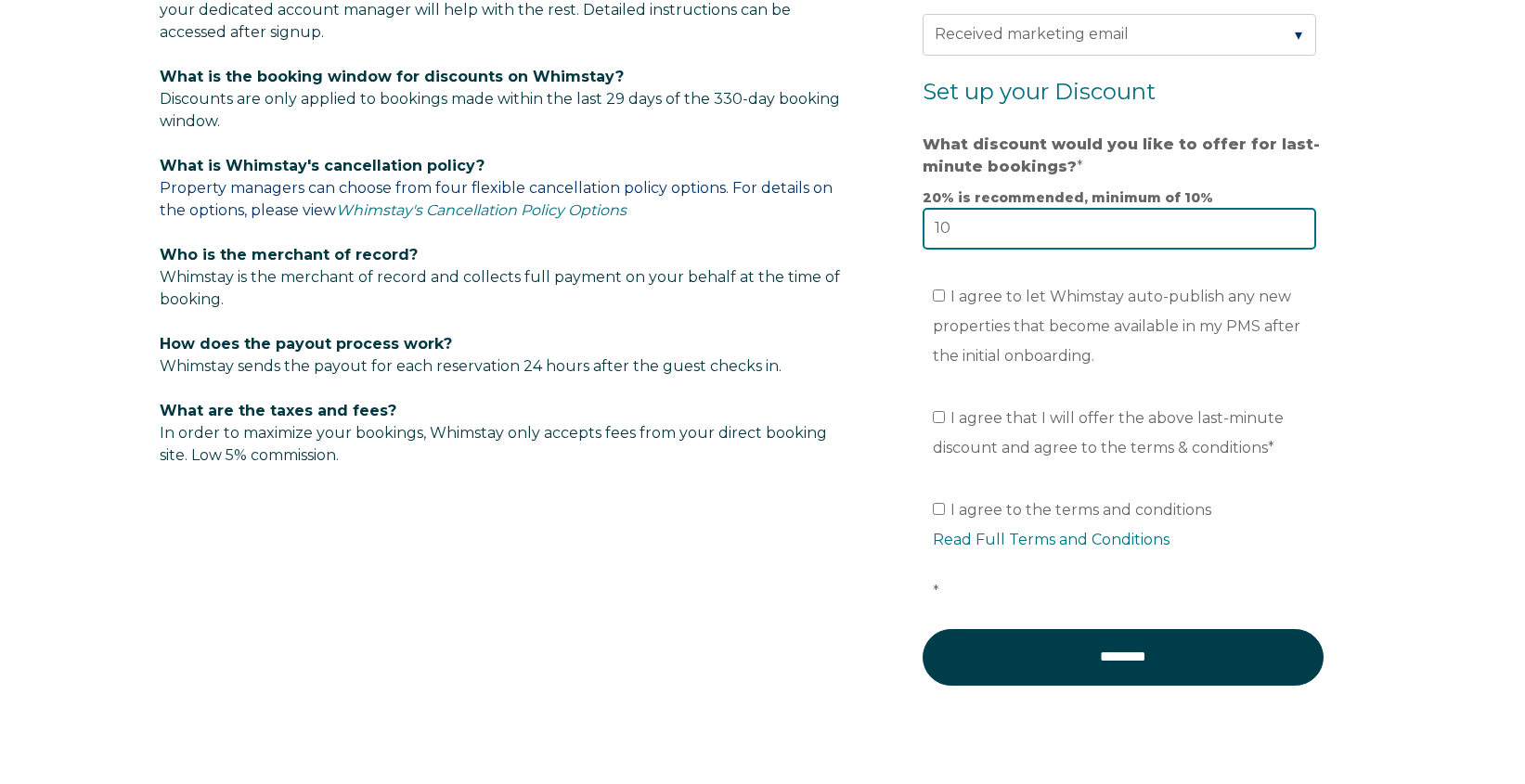
scroll to position [1153, 0]
click at [943, 298] on input "I agree to let Whimstay auto-publish any new properties that become available i…" at bounding box center [939, 295] width 12 height 12
checkbox input "true"
click at [939, 420] on input "I agree that I will offer the above last-minute discount and agree to the terms…" at bounding box center [939, 416] width 12 height 12
checkbox input "true"
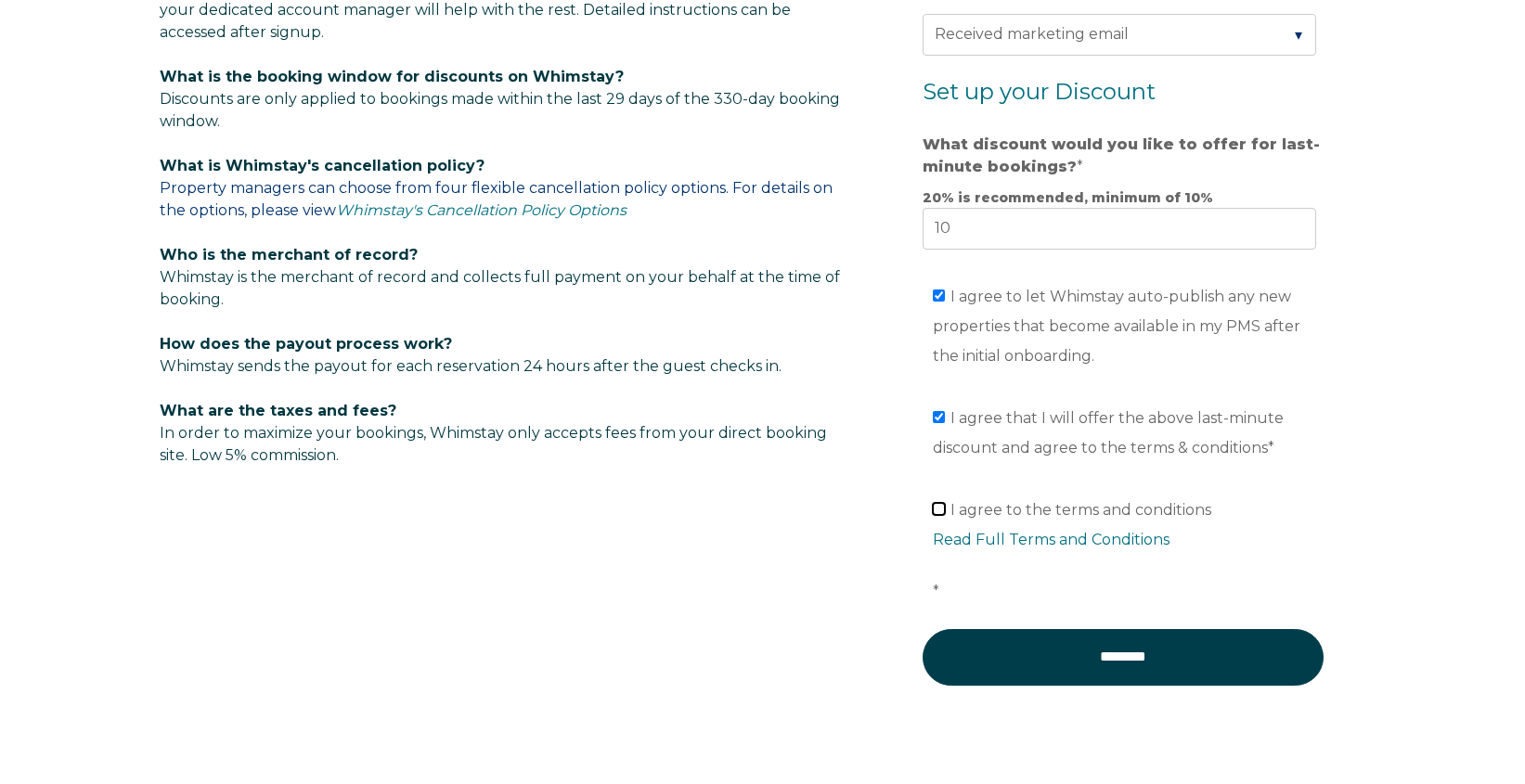
click at [942, 507] on input "I agree to the terms and conditions Read Full Terms and Conditions *" at bounding box center [939, 509] width 12 height 12
checkbox input "true"
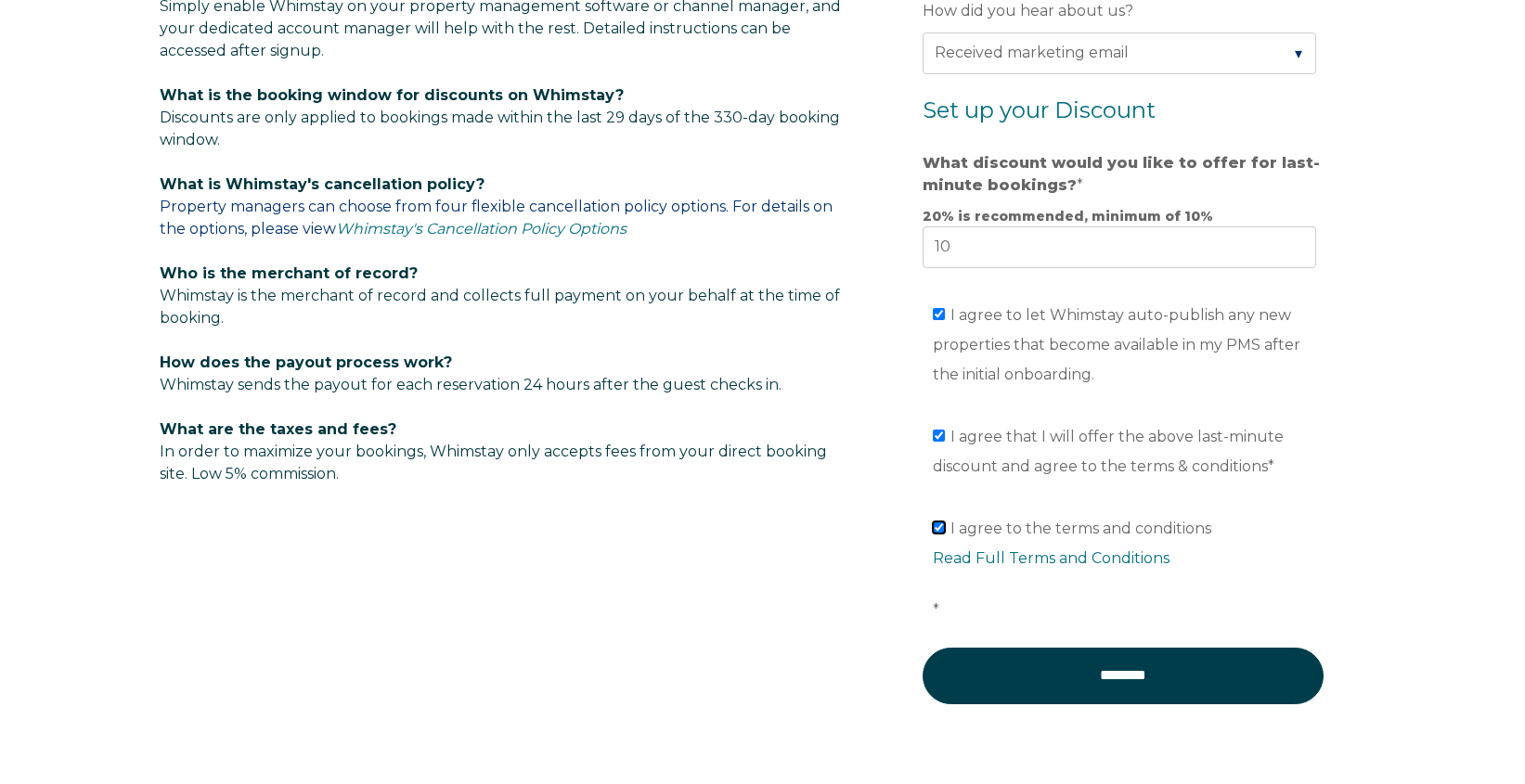
scroll to position [1134, 0]
